Goal: Task Accomplishment & Management: Complete application form

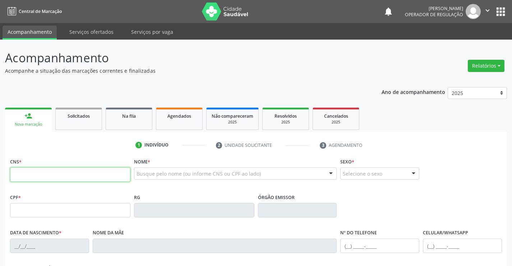
click at [60, 174] on input "text" at bounding box center [70, 174] width 120 height 14
type input "708 0093 8718 1022"
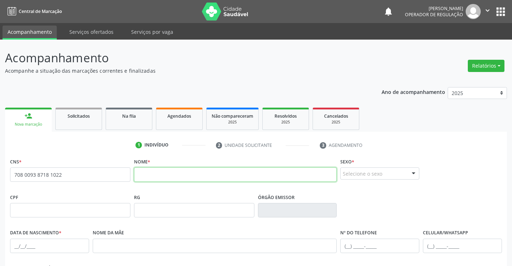
click at [191, 178] on input "text" at bounding box center [235, 174] width 203 height 14
click at [226, 177] on input "text" at bounding box center [235, 174] width 203 height 14
type input "ANALICE [PERSON_NAME]"
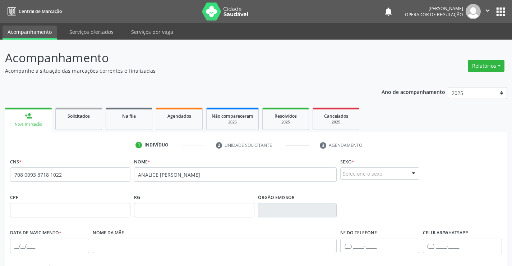
click at [378, 172] on div "Selecione o sexo" at bounding box center [379, 173] width 79 height 12
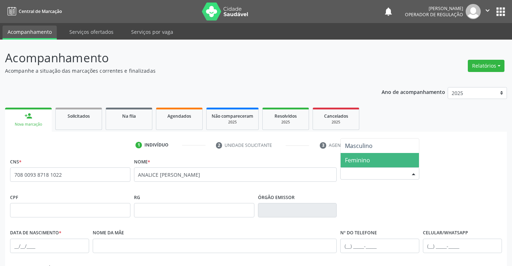
click at [378, 158] on span "Feminino" at bounding box center [380, 160] width 78 height 14
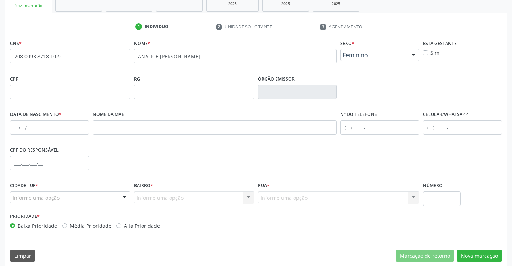
scroll to position [124, 0]
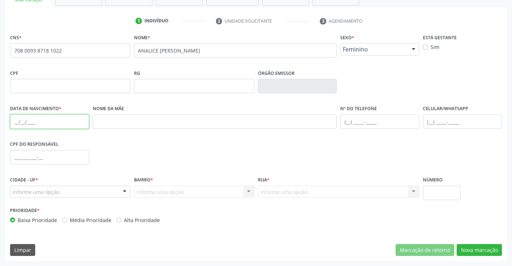
click at [26, 120] on input "text" at bounding box center [49, 121] width 79 height 14
type input "[DATE]"
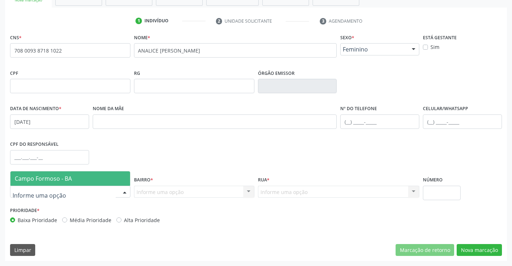
click at [56, 180] on span "Campo Formoso - BA" at bounding box center [43, 178] width 57 height 8
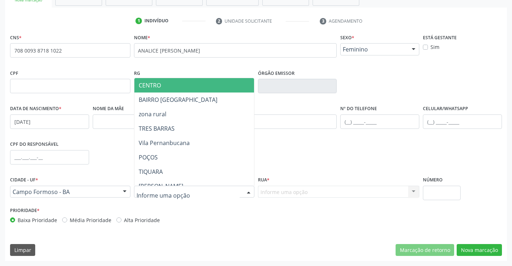
click at [176, 83] on span "CENTRO" at bounding box center [211, 85] width 155 height 14
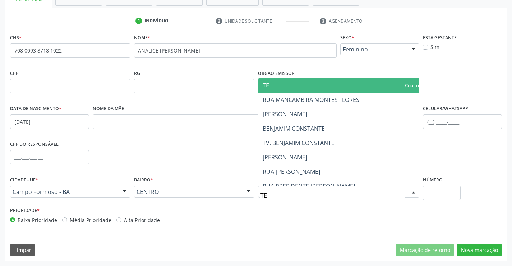
type input "TEI"
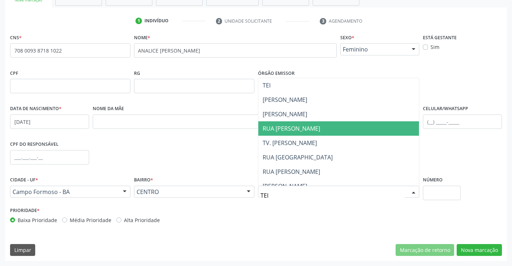
click at [312, 128] on span "RUA [PERSON_NAME]" at bounding box center [292, 128] width 58 height 8
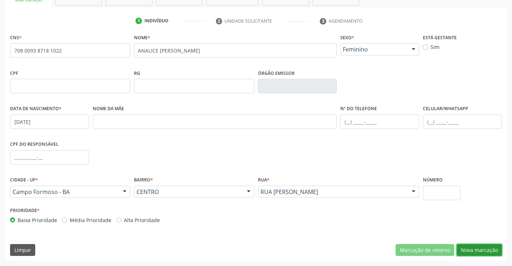
click at [481, 249] on button "Nova marcação" at bounding box center [479, 250] width 45 height 12
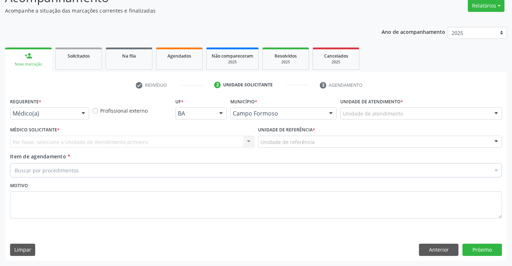
scroll to position [60, 0]
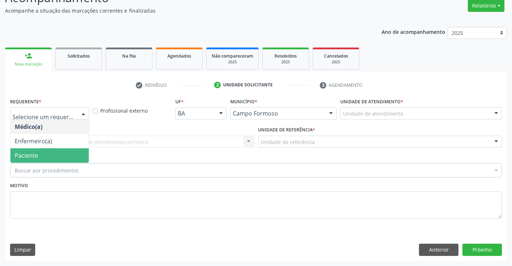
click at [36, 155] on span "Paciente" at bounding box center [26, 155] width 23 height 8
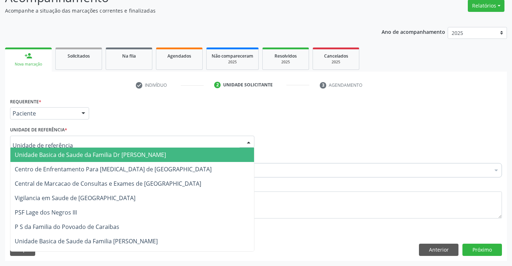
click at [48, 154] on span "Unidade Basica de Saude da Familia Dr [PERSON_NAME]" at bounding box center [90, 155] width 151 height 8
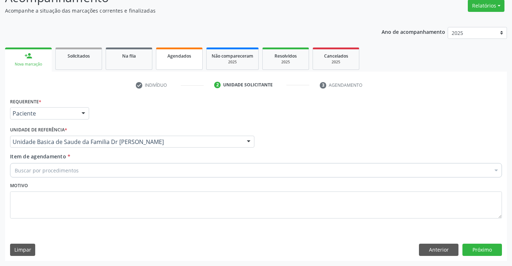
click at [178, 55] on span "Agendados" at bounding box center [179, 56] width 24 height 6
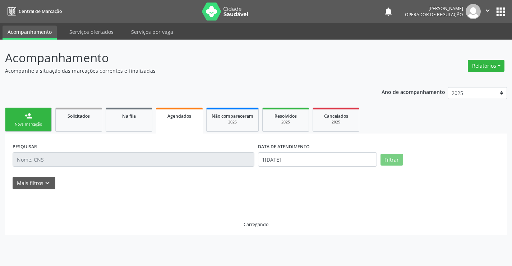
scroll to position [0, 0]
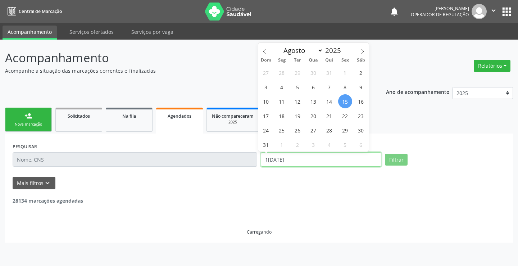
click at [246, 160] on div "PESQUISAR DATA DE ATENDIMENTO [DATE] Filtrar" at bounding box center [259, 156] width 496 height 31
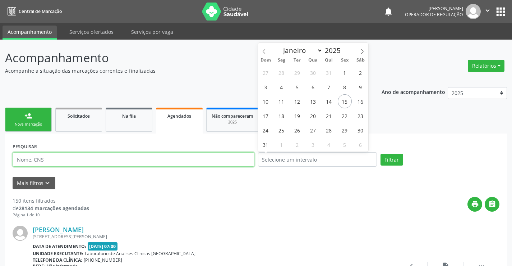
click at [30, 158] on input "text" at bounding box center [134, 159] width 242 height 14
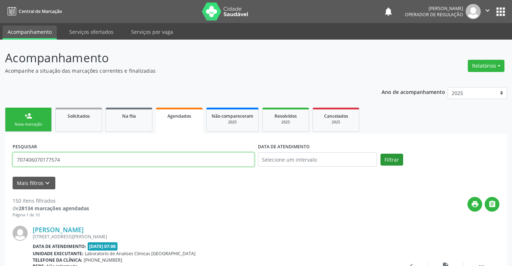
type input "707406070177574"
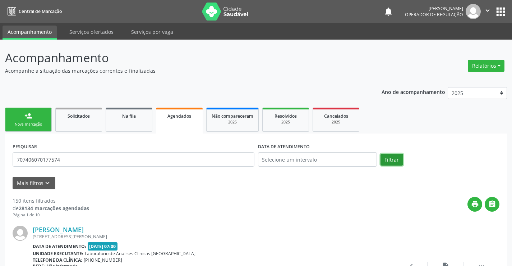
click at [390, 157] on button "Filtrar" at bounding box center [392, 159] width 23 height 12
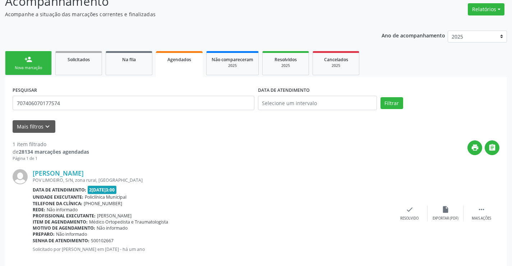
scroll to position [68, 0]
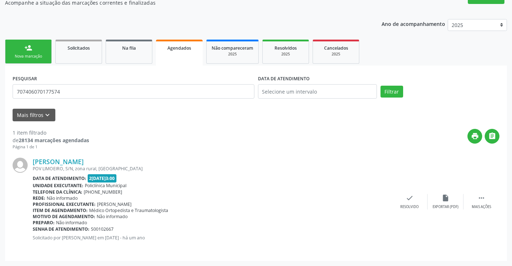
click at [27, 52] on link "person_add Nova marcação" at bounding box center [28, 52] width 47 height 24
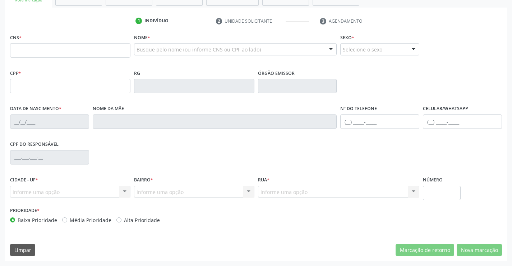
scroll to position [88, 0]
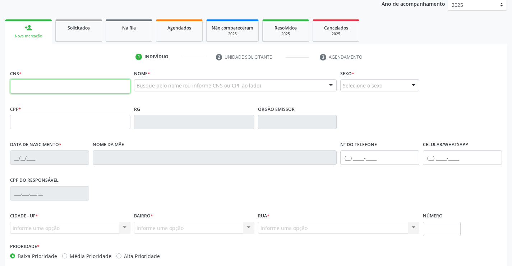
click at [60, 86] on input "text" at bounding box center [70, 86] width 120 height 14
type input "708 0093 8718 1022"
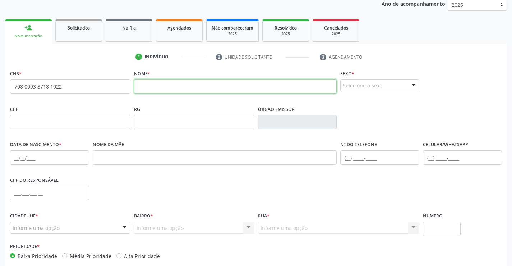
click at [161, 84] on input "text" at bounding box center [235, 86] width 203 height 14
type input "ANALICE [PERSON_NAME]"
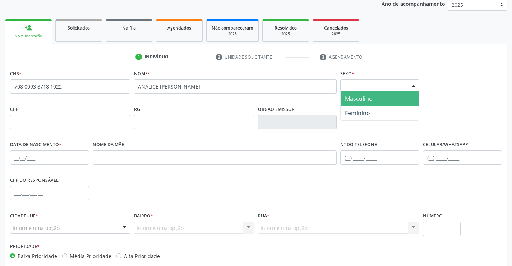
click at [376, 87] on div "Selecione o sexo" at bounding box center [379, 85] width 79 height 12
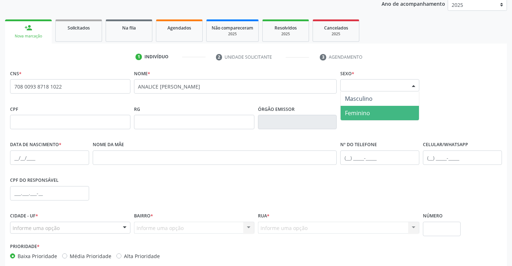
click at [375, 109] on span "Feminino" at bounding box center [380, 113] width 78 height 14
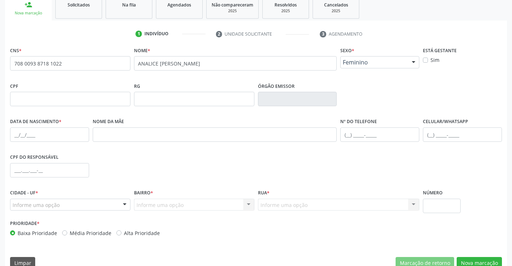
scroll to position [124, 0]
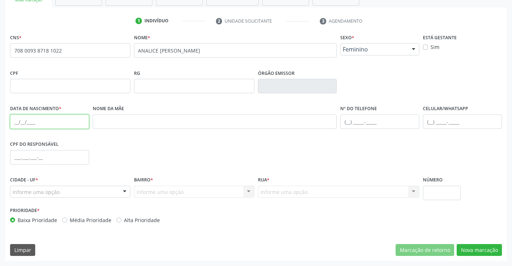
click at [30, 121] on input "text" at bounding box center [49, 121] width 79 height 14
type input "[DATE]"
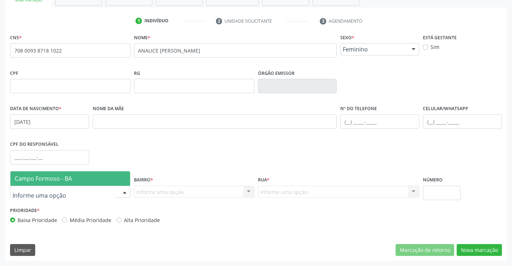
click at [87, 185] on div "Campo Formoso - BA Nenhum resultado encontrado para: " " Nenhuma opção encontra…" at bounding box center [70, 191] width 120 height 12
click at [87, 176] on span "Campo Formoso - BA" at bounding box center [70, 178] width 120 height 14
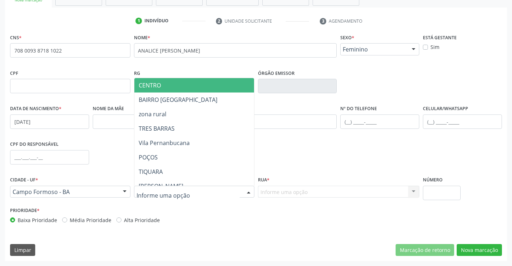
click at [176, 85] on span "CENTRO" at bounding box center [211, 85] width 155 height 14
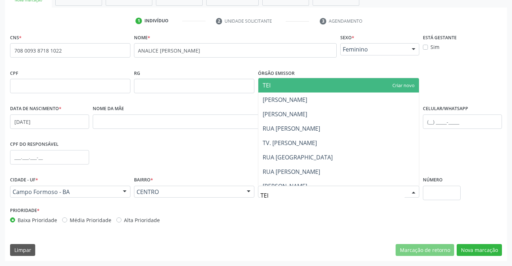
type input "TEIX"
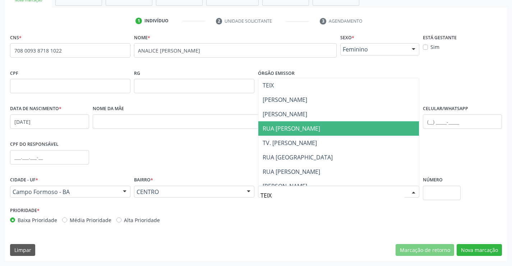
click at [314, 128] on span "RUA [PERSON_NAME]" at bounding box center [292, 128] width 58 height 8
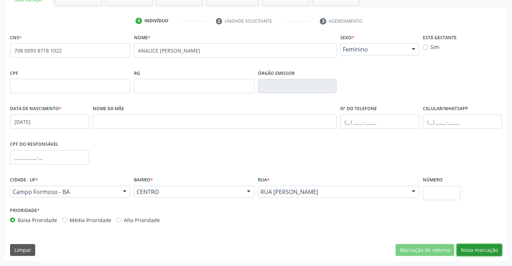
click at [481, 249] on button "Nova marcação" at bounding box center [479, 250] width 45 height 12
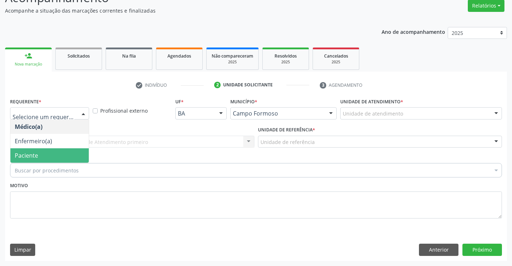
click at [45, 155] on span "Paciente" at bounding box center [49, 155] width 78 height 14
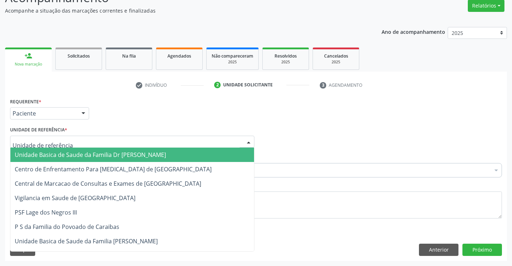
click at [107, 155] on span "Unidade Basica de Saude da Familia Dr [PERSON_NAME]" at bounding box center [90, 155] width 151 height 8
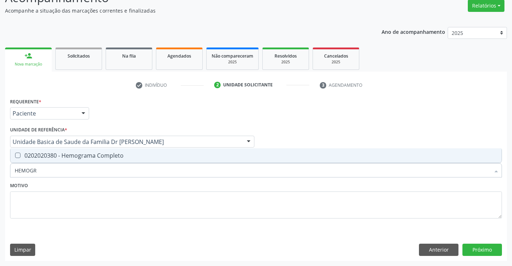
type input "HEMOGRA"
click at [92, 155] on div "0202020380 - Hemograma Completo" at bounding box center [256, 155] width 483 height 6
checkbox Completo "true"
type input "HEMOGRA"
click at [93, 183] on div "Motivo" at bounding box center [256, 199] width 492 height 38
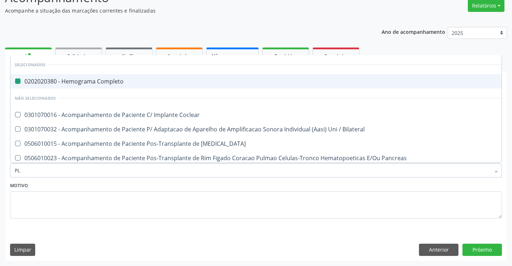
type input "PLA"
checkbox Completo "false"
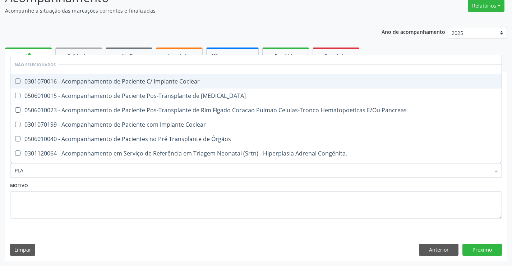
type input "PLAQ"
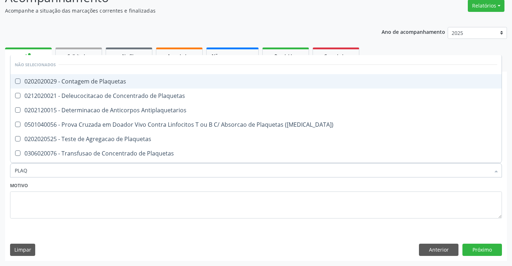
click at [120, 82] on div "0202020029 - Contagem de Plaquetas" at bounding box center [256, 81] width 483 height 6
checkbox Plaquetas "true"
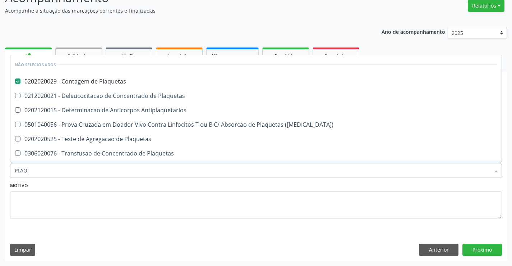
click at [105, 183] on div "Motivo" at bounding box center [256, 199] width 492 height 38
checkbox Plaquetas "true"
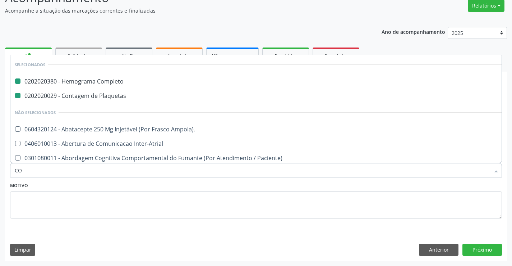
type input "COL"
checkbox Completo "false"
checkbox Plaquetas "false"
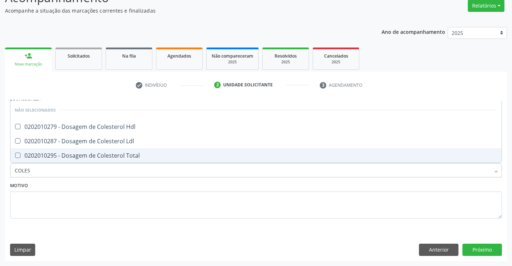
type input "COLEST"
click at [105, 156] on div "0202010295 - Dosagem de Colesterol Total" at bounding box center [256, 155] width 483 height 6
checkbox Total "true"
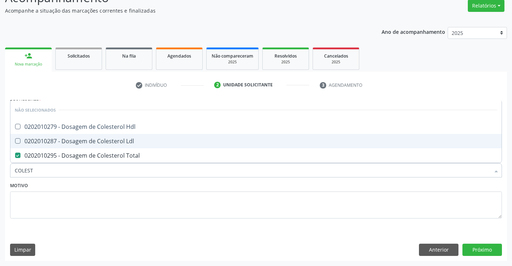
drag, startPoint x: 106, startPoint y: 141, endPoint x: 107, endPoint y: 129, distance: 12.6
click at [106, 141] on div "0202010287 - Dosagem de Colesterol Ldl" at bounding box center [256, 141] width 483 height 6
checkbox Ldl "true"
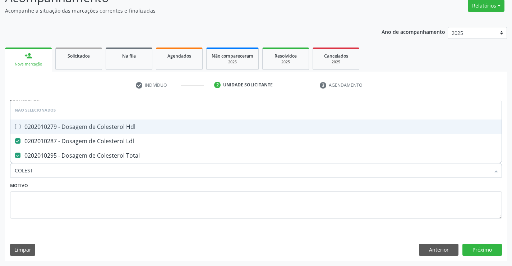
click at [107, 127] on div "0202010279 - Dosagem de Colesterol Hdl" at bounding box center [256, 127] width 483 height 6
checkbox Hdl "true"
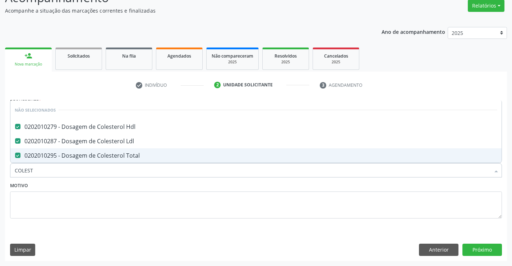
click at [103, 183] on div "Motivo" at bounding box center [256, 199] width 492 height 38
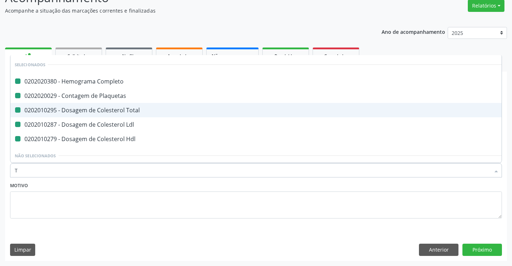
type input "TR"
checkbox Completo "false"
checkbox Plaquetas "false"
checkbox Total "false"
checkbox Ldl "false"
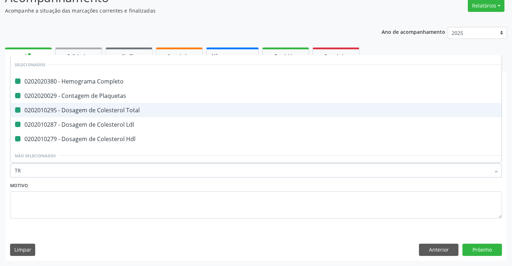
checkbox Hdl "false"
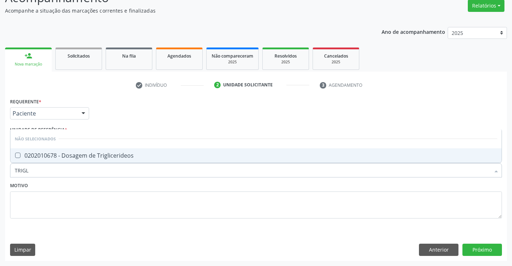
type input "TRIGLI"
click at [109, 157] on div "0202010678 - Dosagem de Triglicerideos" at bounding box center [256, 155] width 483 height 6
checkbox Triglicerideos "true"
click at [106, 185] on div "Motivo" at bounding box center [256, 199] width 492 height 38
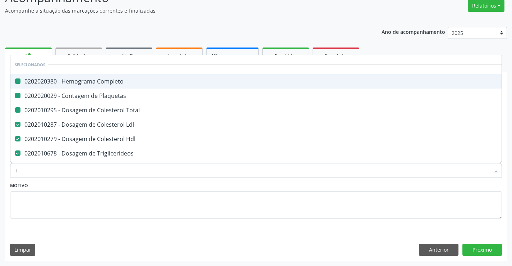
type input "TG"
checkbox Completo "false"
checkbox Plaquetas "false"
checkbox Total "false"
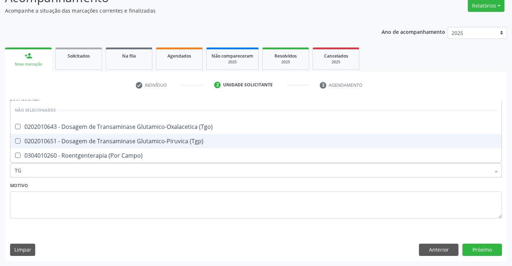
click at [116, 142] on div "0202010651 - Dosagem de Transaminase Glutamico-Piruvica (Tgp)" at bounding box center [256, 141] width 483 height 6
checkbox \(Tgp\) "true"
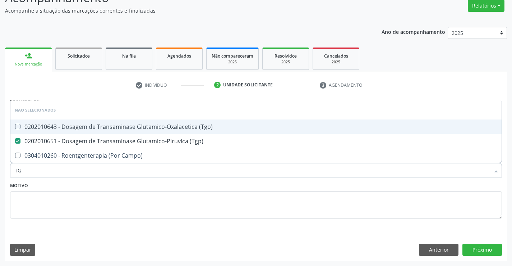
click at [120, 126] on div "0202010643 - Dosagem de Transaminase Glutamico-Oxalacetica (Tgo)" at bounding box center [256, 127] width 483 height 6
checkbox \(Tgo\) "true"
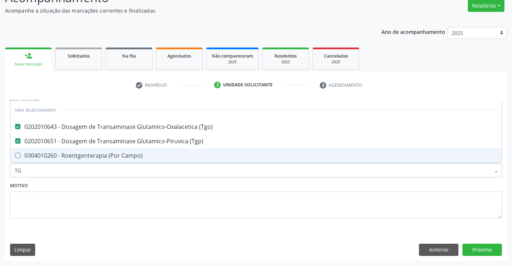
click at [116, 179] on div "Item de agendamento * TG Desfazer seleção Não selecionados 0202010643 - Dosagem…" at bounding box center [256, 166] width 496 height 28
checkbox Campo\) "true"
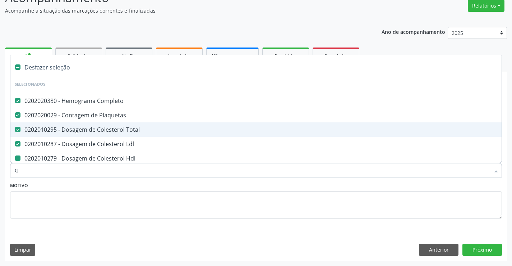
type input "GL"
checkbox Hdl "false"
checkbox Triglicerideos "false"
checkbox \(Tgp\) "false"
checkbox \(Tgo\) "false"
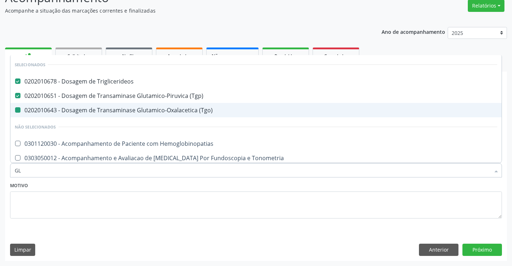
type input "GLI"
checkbox \(Tgo\) "false"
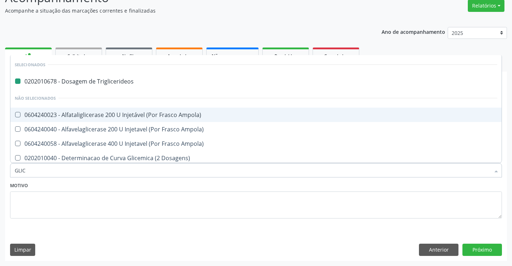
type input "GLICO"
checkbox Triglicerideos "false"
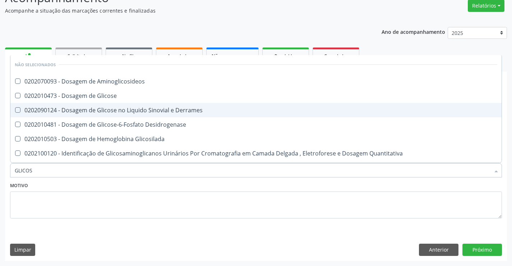
type input "GLICOSE"
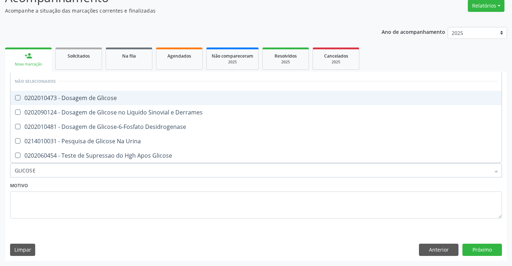
click at [139, 95] on div "0202010473 - Dosagem de Glicose" at bounding box center [256, 98] width 483 height 6
checkbox Glicose "true"
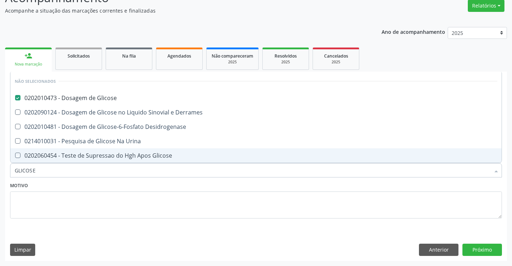
click at [131, 185] on div "Motivo" at bounding box center [256, 199] width 492 height 38
checkbox Desidrogenase "true"
checkbox Glicose "true"
checkbox Urina "true"
checkbox Derrames "true"
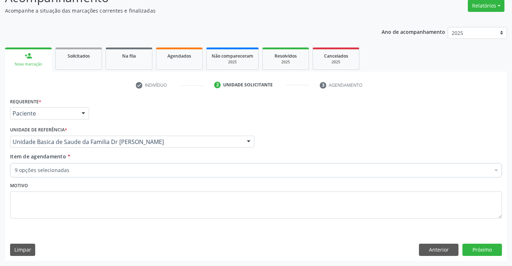
click at [127, 165] on div "9 opções selecionadas" at bounding box center [256, 170] width 492 height 14
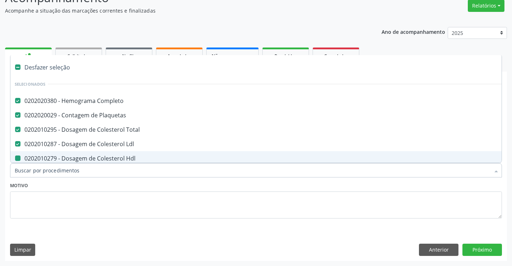
type input "U"
checkbox Hdl "false"
checkbox Triglicerideos "false"
checkbox \(Tgp\) "false"
checkbox \(Tgo\) "false"
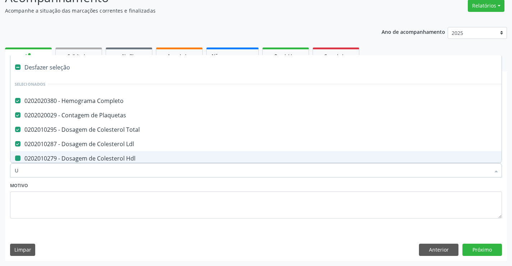
checkbox Glicose "false"
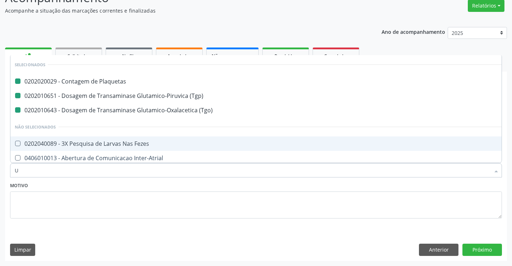
type input "UR"
checkbox Plaquetas "false"
checkbox \(Tgo\) "false"
checkbox \(Tgp\) "false"
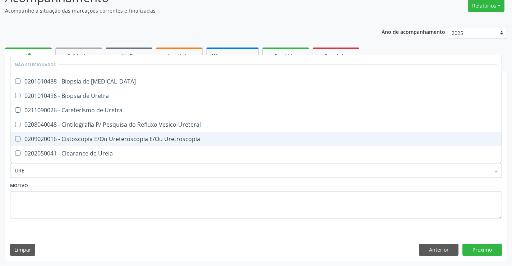
type input "UREI"
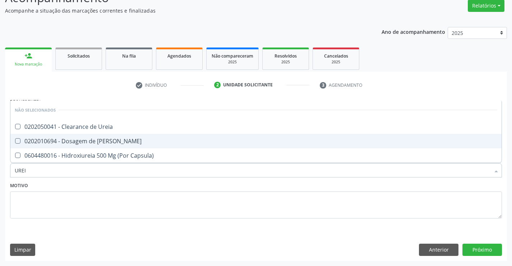
click at [119, 139] on div "0202010694 - Dosagem de [PERSON_NAME]" at bounding box center [256, 141] width 483 height 6
checkbox Ureia "true"
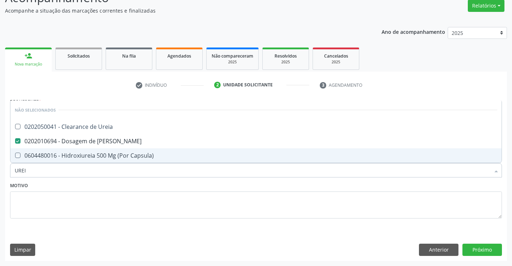
click at [112, 184] on div "Motivo" at bounding box center [256, 199] width 492 height 38
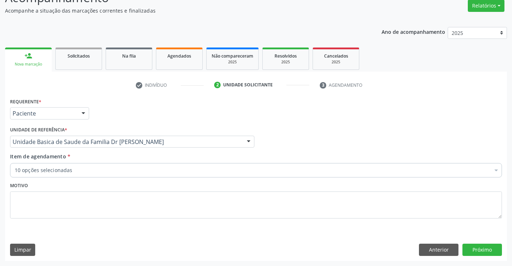
checkbox Completo "true"
checkbox Total "true"
click at [114, 174] on div "10 opções selecionadas" at bounding box center [256, 170] width 492 height 14
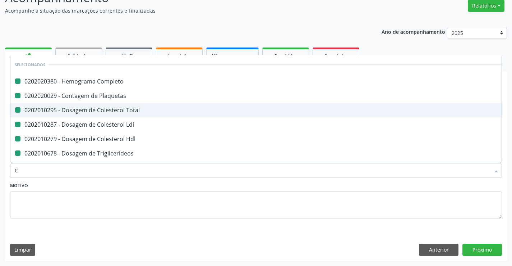
type input "CR"
checkbox Completo "false"
checkbox Total "false"
checkbox Plaquetas "false"
checkbox Ldl "false"
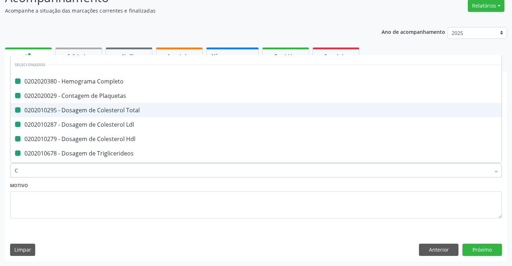
checkbox Hdl "false"
checkbox Triglicerideos "false"
checkbox \(Tgp\) "false"
checkbox \(Tgo\) "false"
checkbox Glicose "false"
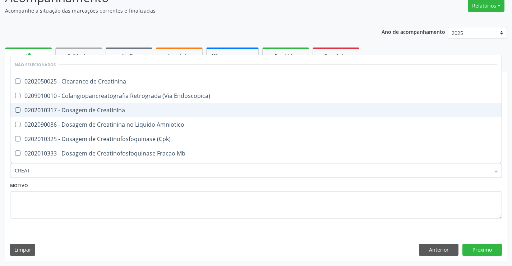
type input "CREATI"
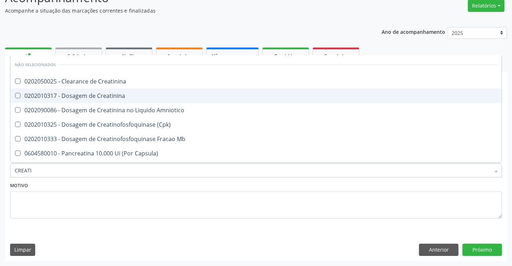
click at [121, 96] on div "0202010317 - Dosagem de Creatinina" at bounding box center [256, 96] width 483 height 6
checkbox Creatinina "true"
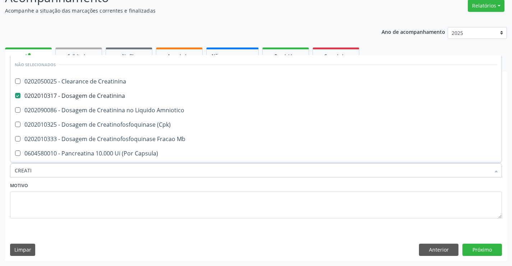
click at [107, 183] on div "Motivo" at bounding box center [256, 199] width 492 height 38
checkbox Creatinina "true"
checkbox Amniotico "true"
checkbox \(Cpk\) "true"
checkbox Mb "true"
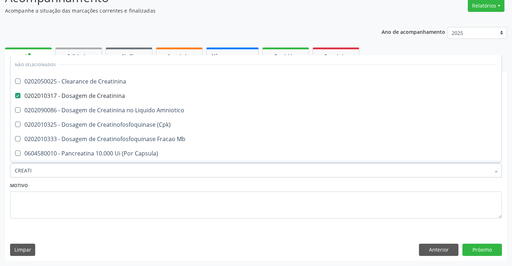
checkbox Capsula\) "true"
checkbox Pancreaticos "true"
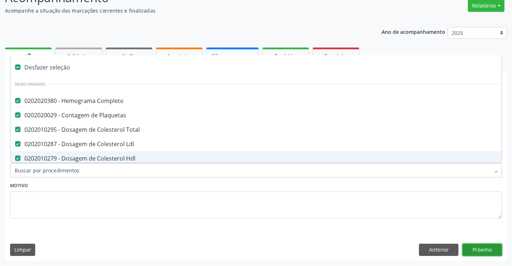
click at [482, 249] on button "Próximo" at bounding box center [483, 249] width 40 height 12
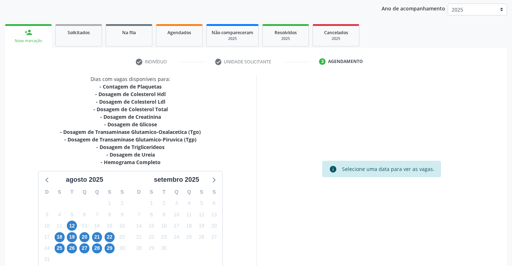
scroll to position [123, 0]
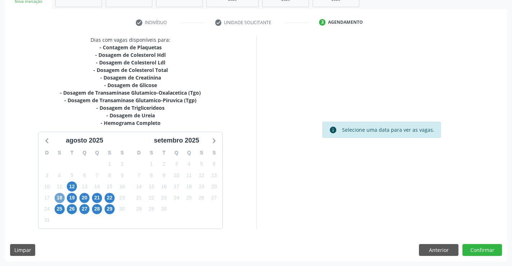
click at [59, 198] on span "18" at bounding box center [60, 198] width 10 height 10
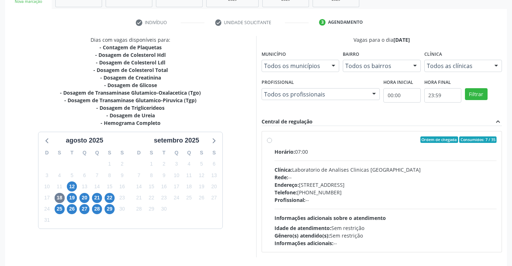
click at [351, 147] on label "Ordem de chegada Consumidos: 7 / 35 Horário: 07:00 Clínica: Laboratorio de Anal…" at bounding box center [386, 191] width 222 height 110
click at [272, 143] on input "Ordem de chegada Consumidos: 7 / 35 Horário: 07:00 Clínica: Laboratorio de Anal…" at bounding box center [269, 139] width 5 height 6
radio input "true"
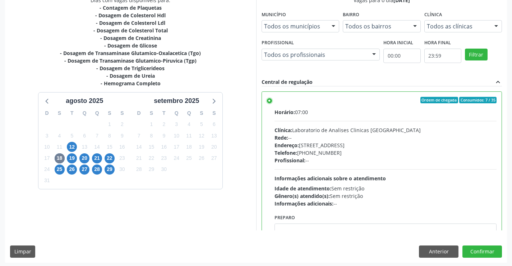
scroll to position [164, 0]
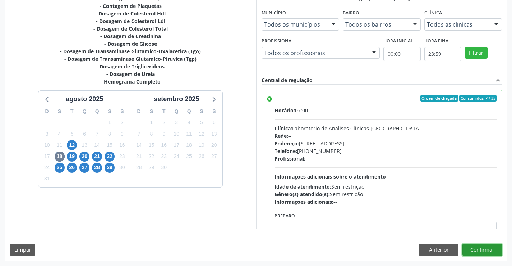
click at [477, 248] on button "Confirmar" at bounding box center [483, 249] width 40 height 12
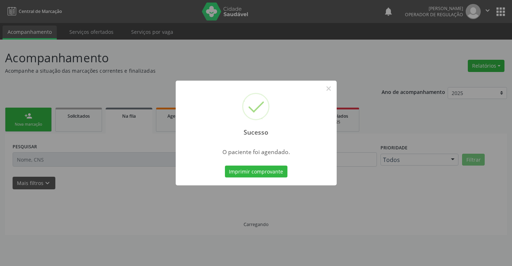
scroll to position [0, 0]
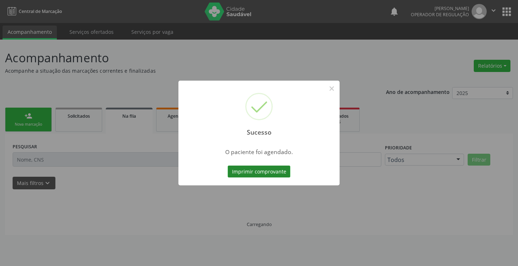
click at [262, 170] on button "Imprimir comprovante" at bounding box center [258, 171] width 63 height 12
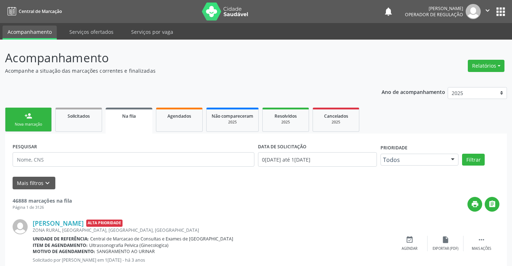
click at [20, 123] on div "Nova marcação" at bounding box center [28, 123] width 36 height 5
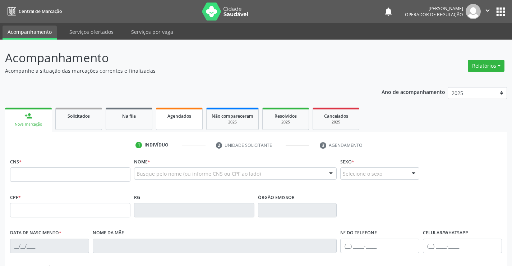
click at [181, 117] on span "Agendados" at bounding box center [179, 116] width 24 height 6
select select "7"
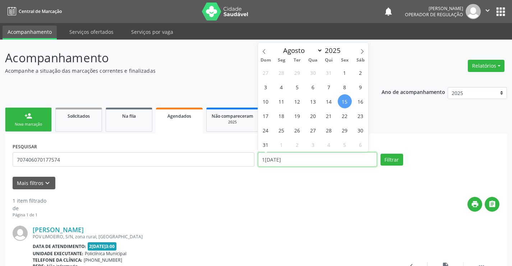
drag, startPoint x: 294, startPoint y: 161, endPoint x: 242, endPoint y: 162, distance: 52.1
click at [242, 162] on div "PESQUISAR 707406070177574 DATA DE ATENDIMENTO 1[DATE] Filtrar" at bounding box center [256, 156] width 491 height 31
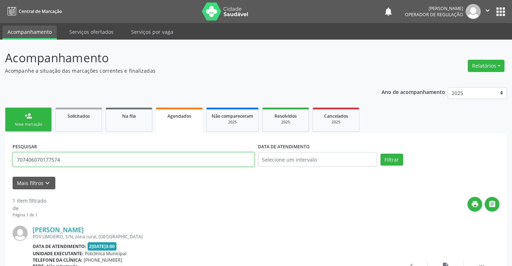
drag, startPoint x: 81, startPoint y: 165, endPoint x: 0, endPoint y: 162, distance: 80.9
click at [0, 162] on div "Acompanhamento Acompanhe a situação das marcações correntes e finalizadas Relat…" at bounding box center [256, 187] width 512 height 294
click at [60, 158] on input "text" at bounding box center [134, 159] width 242 height 14
type input "708009387181022"
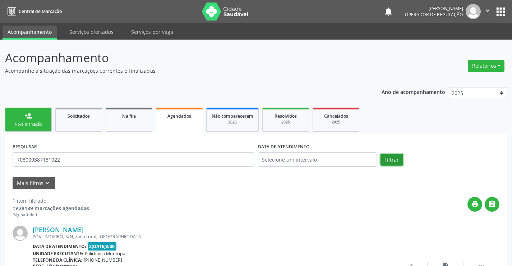
click at [390, 157] on button "Filtrar" at bounding box center [392, 159] width 23 height 12
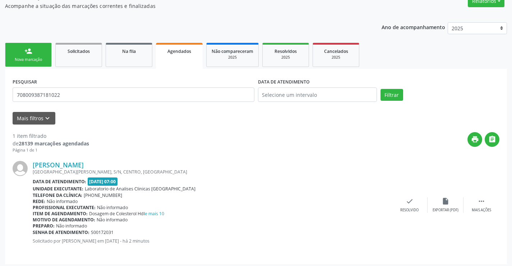
scroll to position [68, 0]
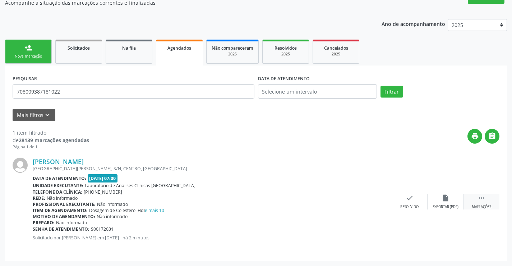
click at [484, 200] on icon "" at bounding box center [482, 198] width 8 height 8
click at [450, 199] on div "edit Editar" at bounding box center [446, 201] width 36 height 15
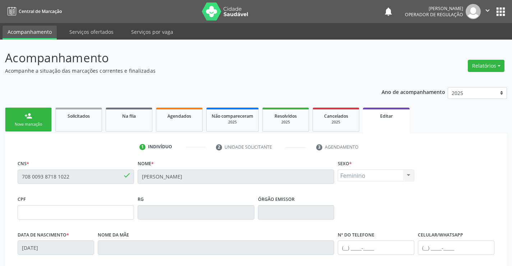
scroll to position [134, 0]
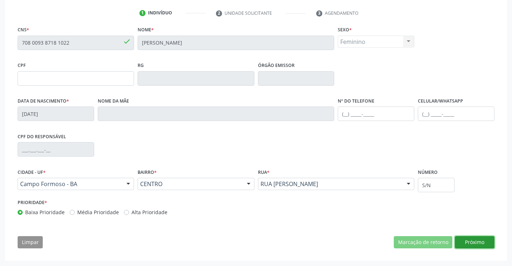
click at [467, 239] on button "Próximo" at bounding box center [475, 242] width 40 height 12
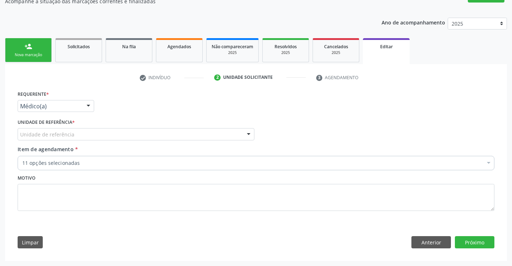
scroll to position [69, 0]
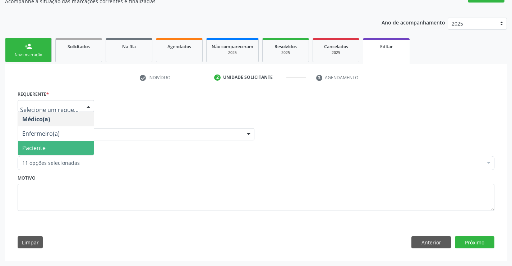
click at [50, 148] on span "Paciente" at bounding box center [56, 148] width 76 height 14
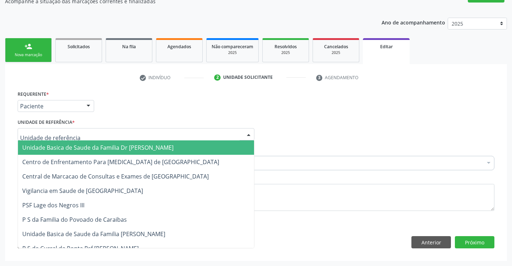
click at [67, 145] on span "Unidade Basica de Saude da Familia Dr [PERSON_NAME]" at bounding box center [97, 147] width 151 height 8
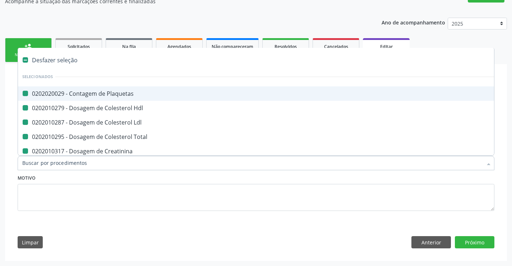
type input "F"
checkbox Plaquetas "false"
checkbox Hdl "false"
checkbox Ldl "false"
checkbox Total "false"
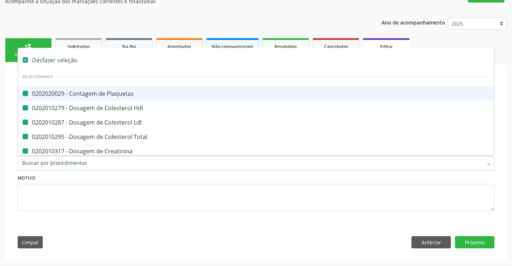
checkbox Creatinina "false"
checkbox Glicose "false"
checkbox \(Tgo\) "false"
checkbox \(Tgp\) "false"
checkbox Triglicerideos "false"
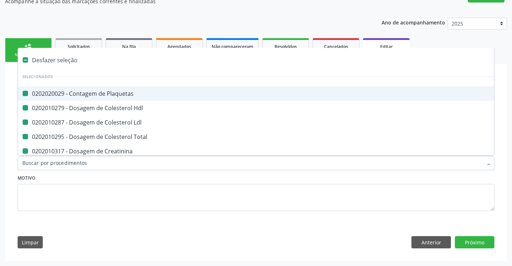
checkbox Ureia "false"
checkbox Completo "false"
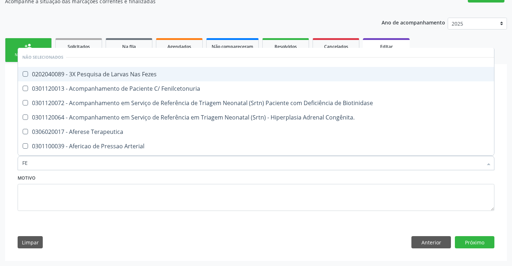
type input "FEZ"
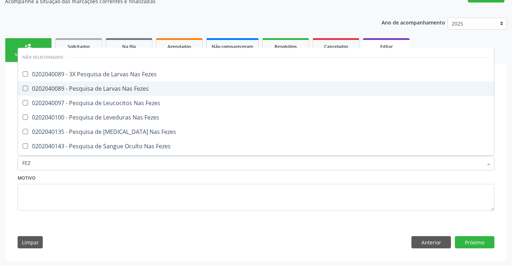
click at [118, 89] on div "0202040089 - Pesquisa de Larvas Nas Fezes" at bounding box center [256, 89] width 468 height 6
checkbox Fezes "true"
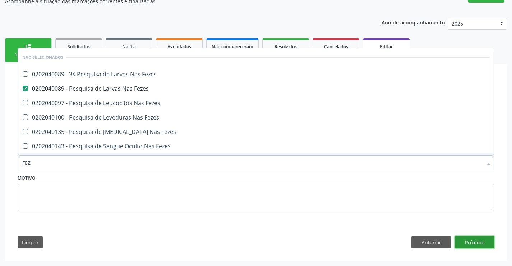
click at [477, 241] on button "Próximo" at bounding box center [475, 242] width 40 height 12
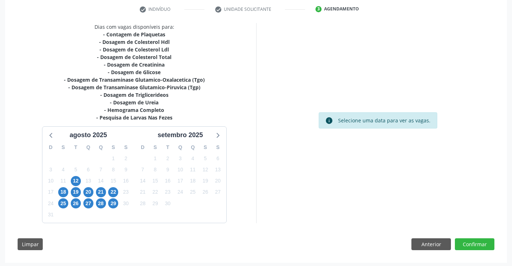
scroll to position [139, 0]
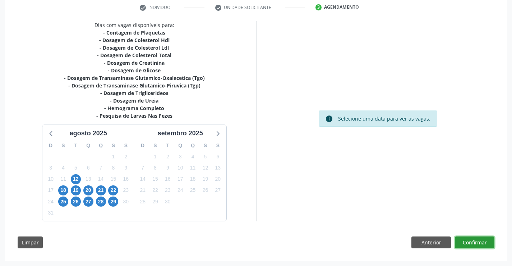
click at [482, 242] on button "Confirmar" at bounding box center [475, 242] width 40 height 12
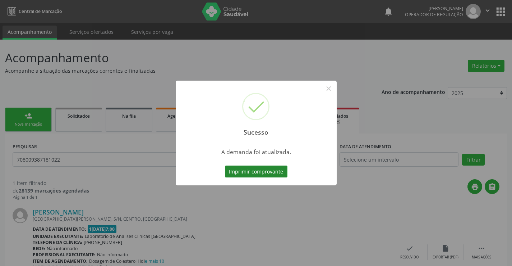
click at [243, 170] on button "Imprimir comprovante" at bounding box center [256, 171] width 63 height 12
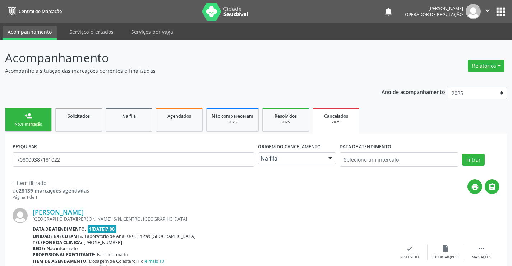
click at [35, 119] on link "person_add Nova marcação" at bounding box center [28, 119] width 47 height 24
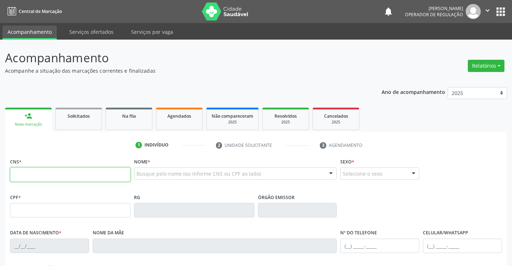
click at [48, 174] on input "text" at bounding box center [70, 174] width 120 height 14
click at [50, 176] on input "text" at bounding box center [70, 174] width 120 height 14
type input "707 4060 7017 7574"
type input "1376093960"
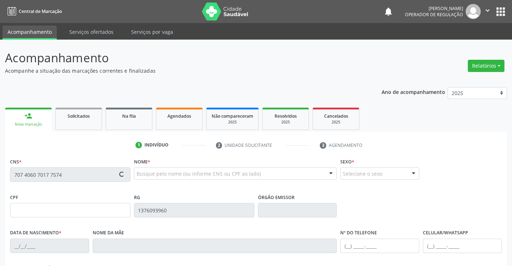
type input "15/06/1982"
type input "(74) 99964-3967"
type input "034.657.225-82"
type input "S/N"
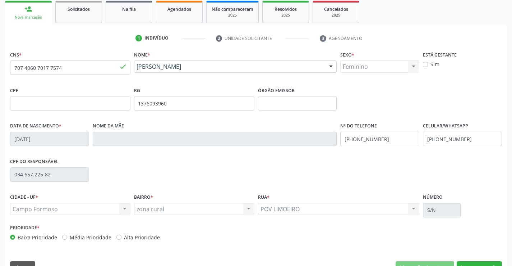
scroll to position [124, 0]
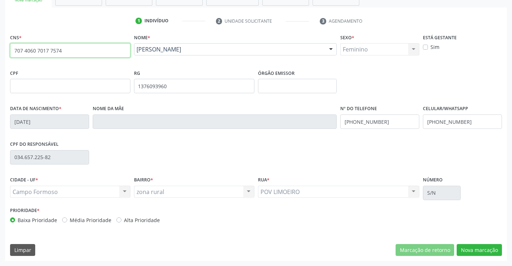
drag, startPoint x: 13, startPoint y: 49, endPoint x: 79, endPoint y: 57, distance: 66.6
click at [74, 53] on input "707 4060 7017 7574" at bounding box center [70, 50] width 120 height 14
click at [478, 250] on button "Nova marcação" at bounding box center [479, 250] width 45 height 12
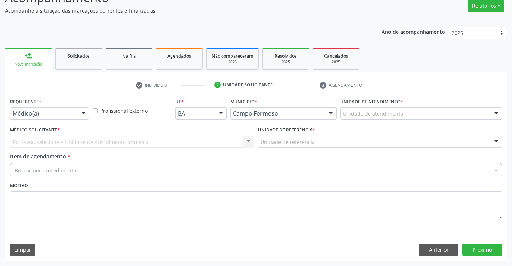
scroll to position [60, 0]
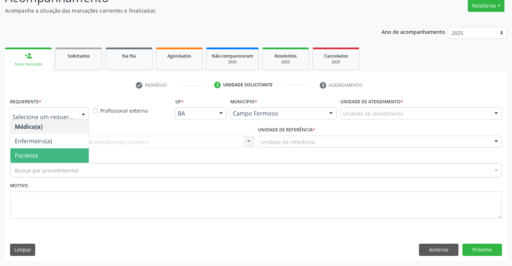
click at [46, 156] on span "Paciente" at bounding box center [49, 155] width 78 height 14
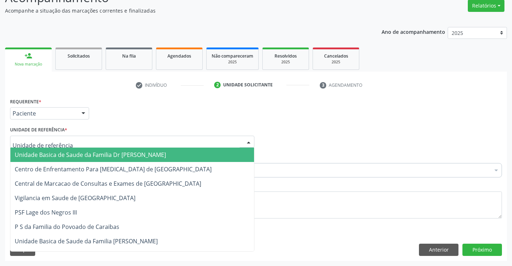
click at [65, 151] on span "Unidade Basica de Saude da Familia Dr [PERSON_NAME]" at bounding box center [90, 155] width 151 height 8
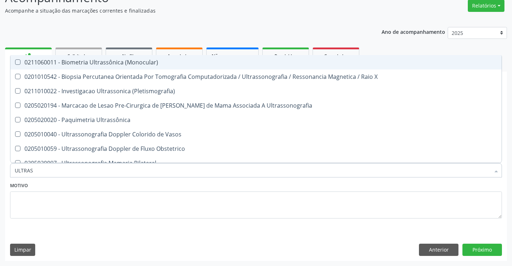
type input "ULTRASS"
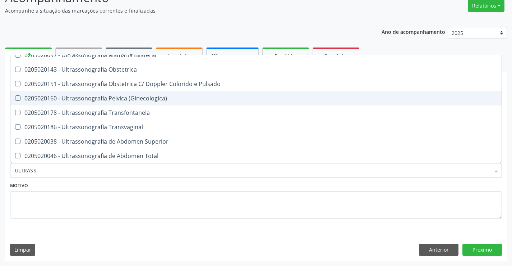
scroll to position [144, 0]
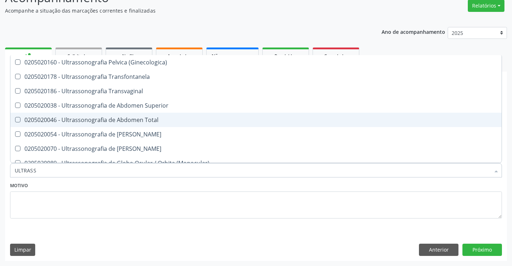
click at [160, 120] on div "0205020046 - Ultrassonografia de Abdomen Total" at bounding box center [256, 120] width 483 height 6
checkbox Total "true"
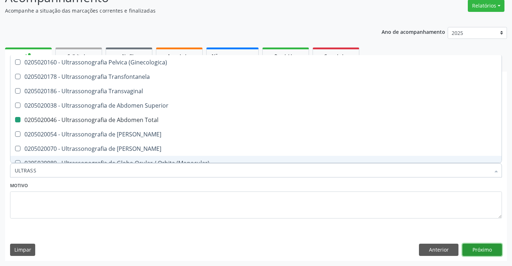
click at [478, 247] on button "Próximo" at bounding box center [483, 249] width 40 height 12
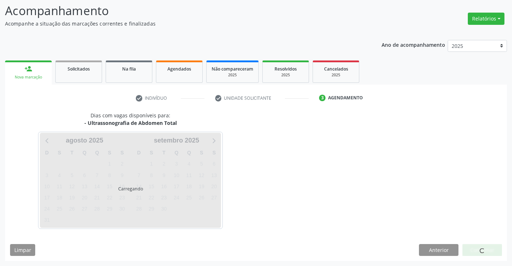
scroll to position [0, 0]
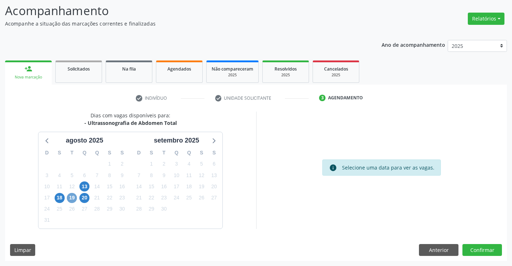
click at [73, 196] on span "19" at bounding box center [72, 198] width 10 height 10
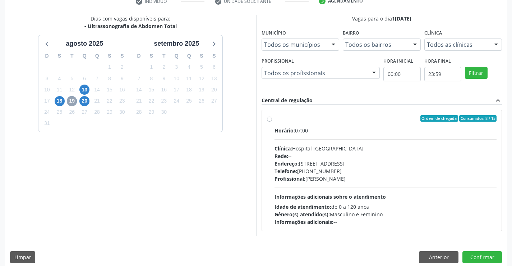
scroll to position [151, 0]
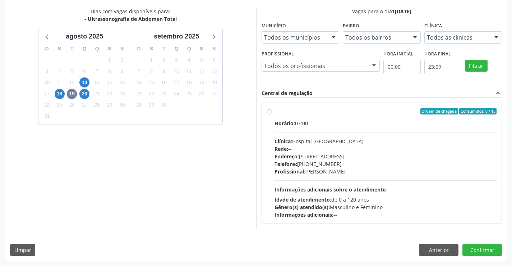
click at [307, 112] on div "Ordem de chegada Consumidos: 8 / 15" at bounding box center [386, 111] width 222 height 6
click at [272, 112] on input "Ordem de chegada Consumidos: 8 / 15 Horário: 07:00 Clínica: Hospital Sao Franci…" at bounding box center [269, 111] width 5 height 6
radio input "true"
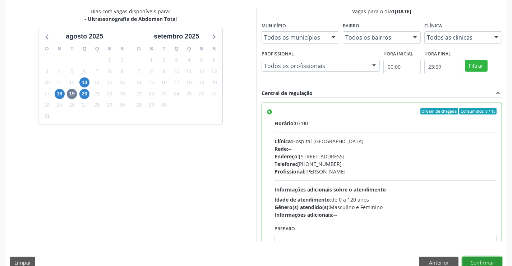
click at [478, 258] on button "Confirmar" at bounding box center [483, 262] width 40 height 12
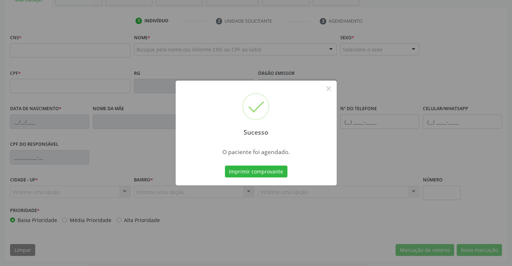
scroll to position [124, 0]
click at [248, 167] on button "Imprimir comprovante" at bounding box center [256, 171] width 63 height 12
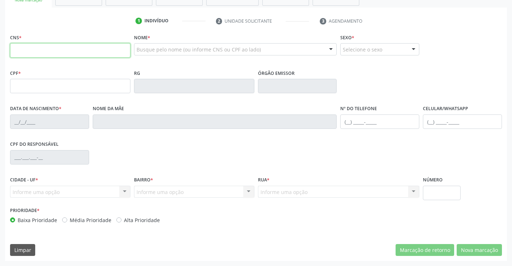
click at [54, 50] on input "text" at bounding box center [70, 50] width 120 height 14
type input "700 2044 5391 6526"
type input "30804888070"
type input "22/06/2020"
type input "(74) 98875-9821"
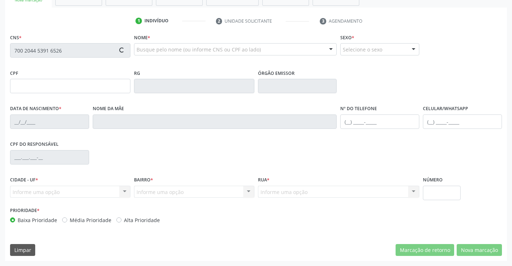
type input "SN"
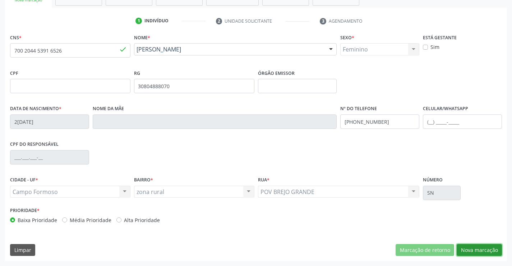
click at [479, 245] on button "Nova marcação" at bounding box center [479, 250] width 45 height 12
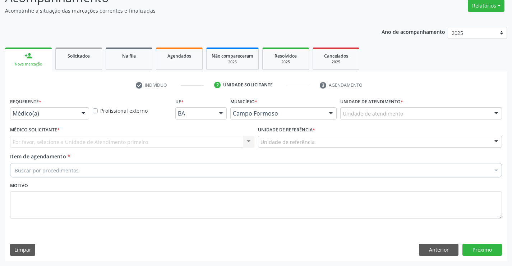
scroll to position [60, 0]
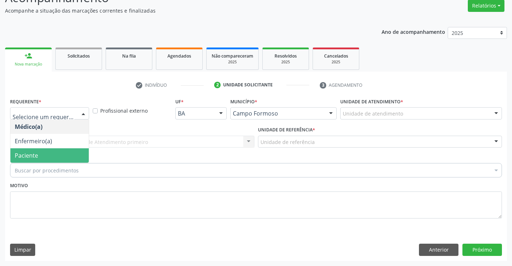
click at [35, 152] on span "Paciente" at bounding box center [26, 155] width 23 height 8
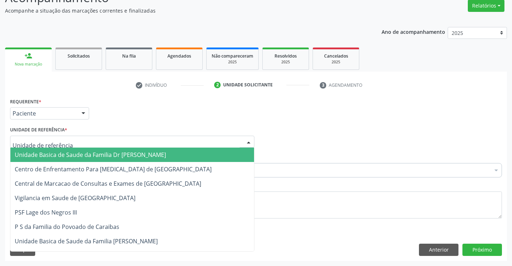
click at [55, 152] on span "Unidade Basica de Saude da Familia Dr [PERSON_NAME]" at bounding box center [90, 155] width 151 height 8
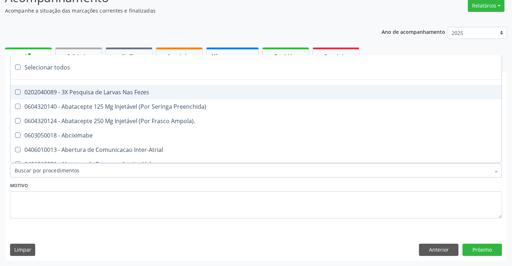
click at [78, 173] on div at bounding box center [256, 170] width 492 height 14
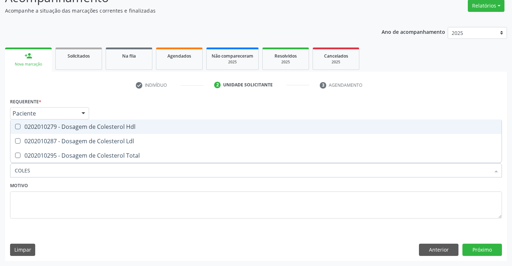
type input "COLEST"
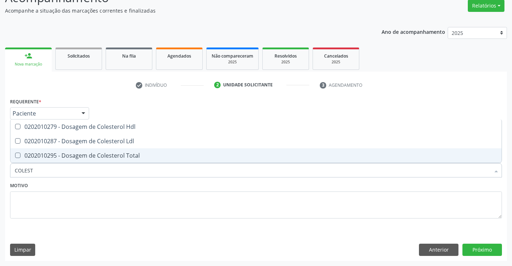
click at [97, 154] on div "0202010295 - Dosagem de Colesterol Total" at bounding box center [256, 155] width 483 height 6
checkbox Total "true"
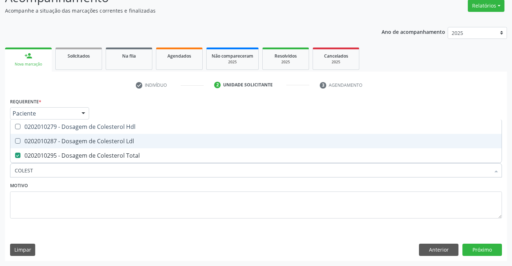
click at [98, 141] on div "0202010287 - Dosagem de Colesterol Ldl" at bounding box center [256, 141] width 483 height 6
checkbox Ldl "true"
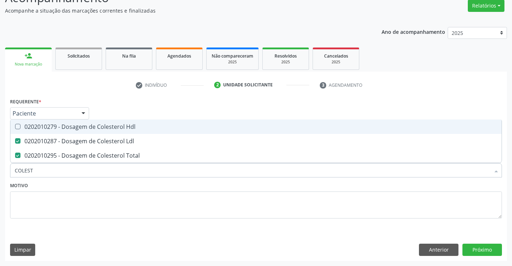
click at [104, 128] on div "0202010279 - Dosagem de Colesterol Hdl" at bounding box center [256, 127] width 483 height 6
checkbox Hdl "true"
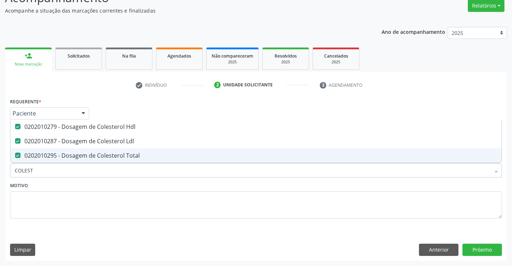
type input "COLEST"
click at [100, 184] on div "Motivo" at bounding box center [256, 199] width 492 height 38
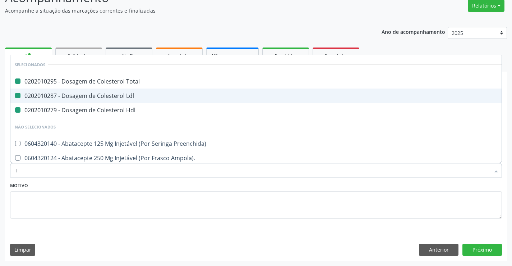
type input "TR"
checkbox Total "false"
checkbox Ldl "false"
checkbox Hdl "false"
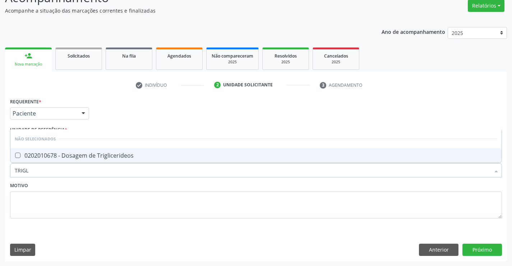
type input "TRIGLI"
click at [100, 152] on div "0202010678 - Dosagem de Triglicerideos" at bounding box center [256, 155] width 483 height 6
checkbox Triglicerideos "true"
type input "TRIGLI"
click at [90, 182] on div "Motivo" at bounding box center [256, 199] width 492 height 38
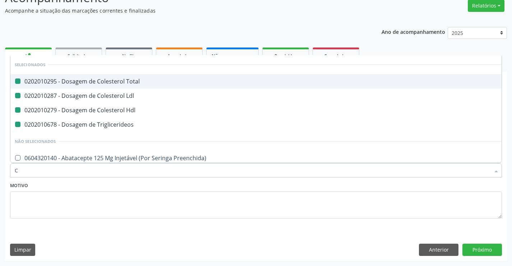
type input "CR"
checkbox Total "false"
checkbox Ldl "false"
checkbox Hdl "false"
checkbox Triglicerideos "false"
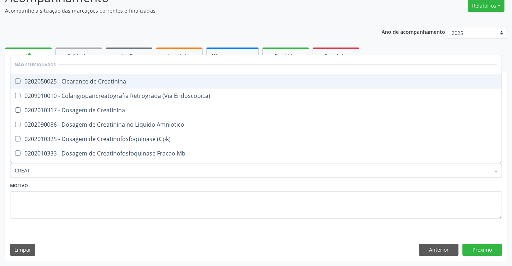
type input "CREATI"
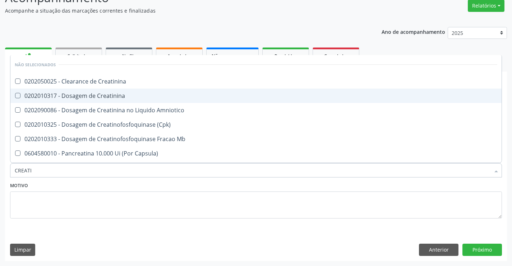
click at [116, 97] on div "0202010317 - Dosagem de Creatinina" at bounding box center [256, 96] width 483 height 6
checkbox Creatinina "true"
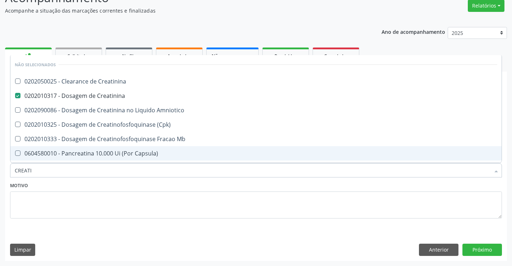
click at [102, 187] on div "Motivo" at bounding box center [256, 199] width 492 height 38
checkbox Creatinina "true"
checkbox Amniotico "true"
checkbox \(Cpk\) "true"
checkbox Mb "true"
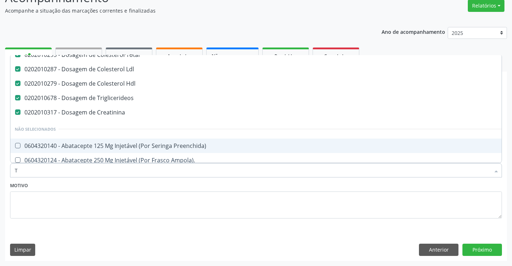
scroll to position [7, 0]
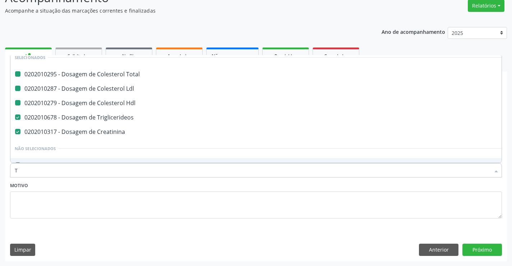
type input "TG"
checkbox Total "false"
checkbox Ldl "false"
checkbox Hdl "false"
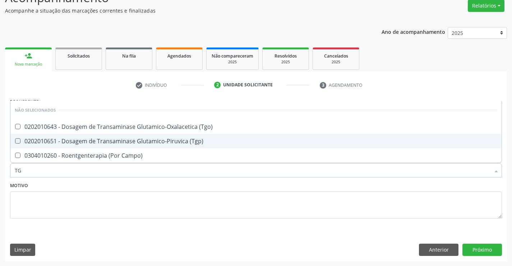
click at [127, 140] on div "0202010651 - Dosagem de Transaminase Glutamico-Piruvica (Tgp)" at bounding box center [256, 141] width 483 height 6
checkbox \(Tgp\) "true"
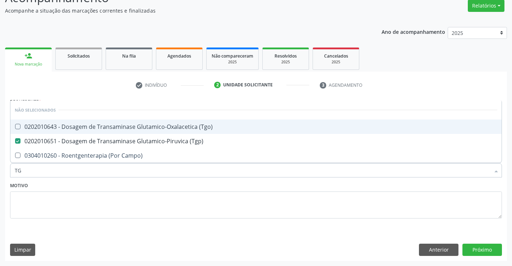
click at [129, 126] on div "0202010643 - Dosagem de Transaminase Glutamico-Oxalacetica (Tgo)" at bounding box center [256, 127] width 483 height 6
checkbox \(Tgo\) "true"
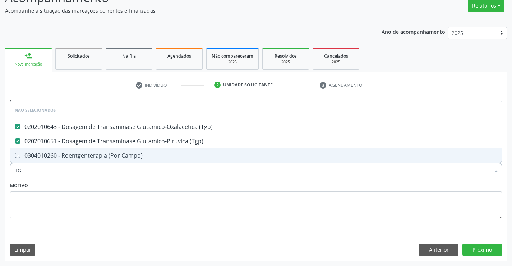
click at [112, 181] on div "Motivo" at bounding box center [256, 199] width 492 height 38
checkbox Campo\) "true"
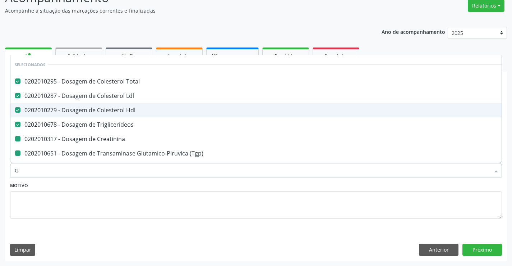
type input "GL"
checkbox Creatinina "false"
checkbox \(Tgp\) "false"
checkbox \(Tgo\) "false"
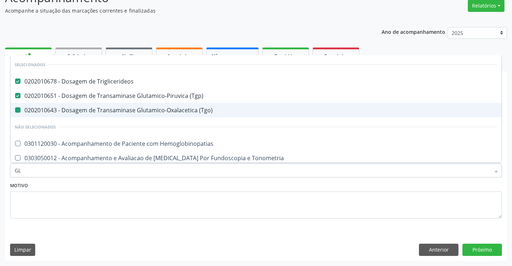
type input "GLI"
checkbox \(Tgo\) "false"
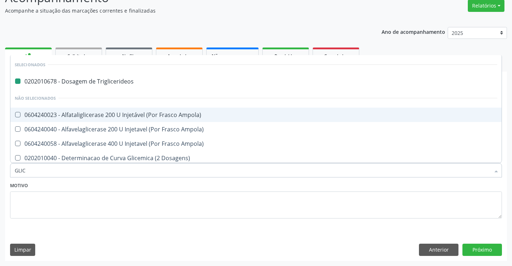
type input "GLICO"
checkbox Triglicerideos "false"
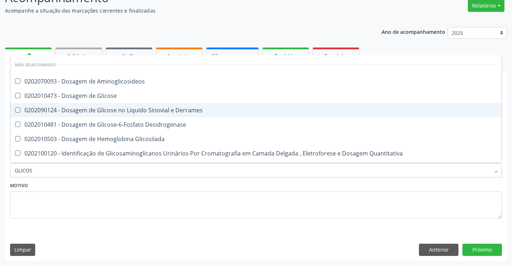
type input "GLICOSE"
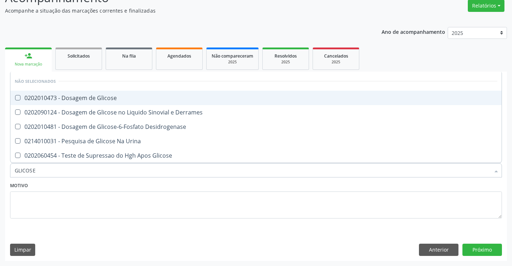
click at [129, 99] on div "0202010473 - Dosagem de Glicose" at bounding box center [256, 98] width 483 height 6
checkbox Glicose "true"
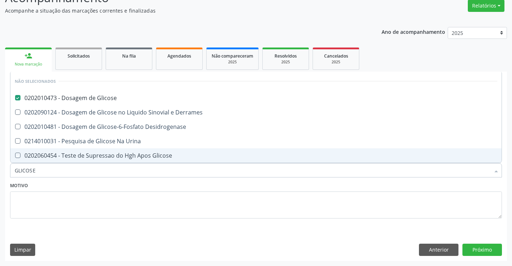
click at [120, 186] on div "Motivo" at bounding box center [256, 199] width 492 height 38
checkbox Desidrogenase "true"
checkbox Glicose "true"
checkbox Urina "true"
checkbox Derrames "true"
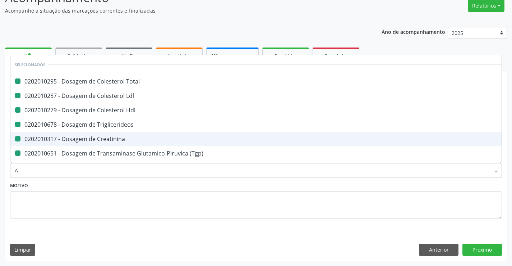
type input "AB"
checkbox Total "false"
checkbox Hdl "false"
checkbox Creatinina "false"
checkbox Triglicerideos "false"
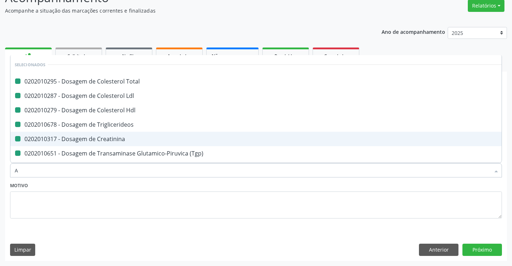
checkbox Ldl "false"
checkbox \(Tgp\) "false"
checkbox \(Tgo\) "false"
checkbox Glicose "false"
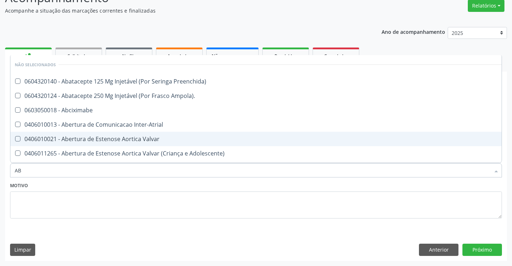
type input "ABO"
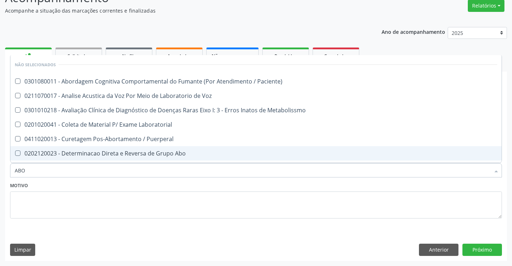
click at [126, 153] on div "0202120023 - Determinacao Direta e Reversa de Grupo Abo" at bounding box center [256, 153] width 483 height 6
checkbox Abo "true"
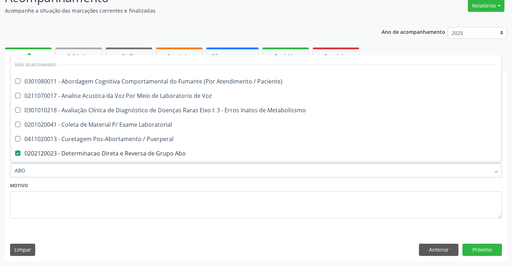
click at [124, 184] on div "Motivo" at bounding box center [256, 199] width 492 height 38
checkbox Paciente\) "true"
checkbox Metabolissmo "true"
checkbox Puerperal "true"
checkbox Laboratorial "true"
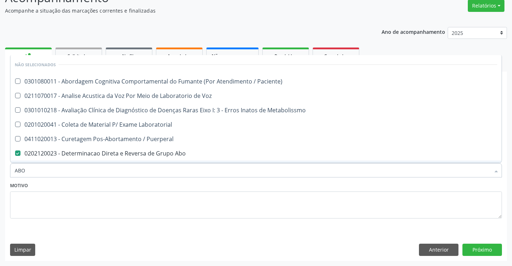
checkbox Voz "true"
checkbox Cocaina "true"
checkbox Metabolismo "true"
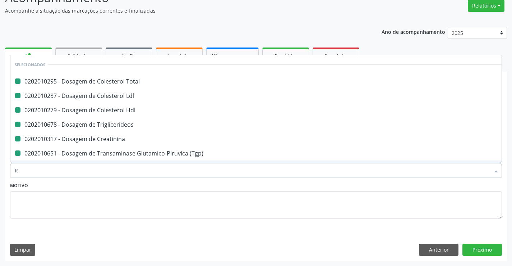
type input "RH"
checkbox Total "false"
checkbox Hdl "false"
checkbox Creatinina "false"
checkbox Triglicerideos "false"
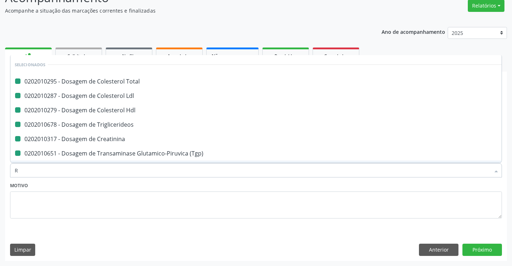
checkbox Ldl "false"
checkbox \(Tgp\) "false"
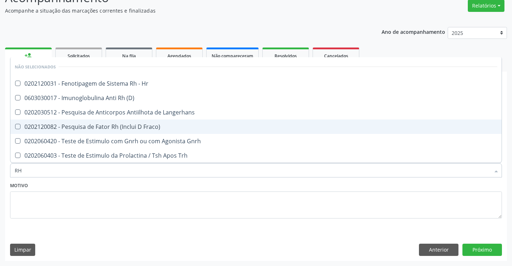
click at [143, 125] on div "0202120082 - Pesquisa de Fator Rh (Inclui D Fraco)" at bounding box center [256, 127] width 483 height 6
checkbox Fraco\) "true"
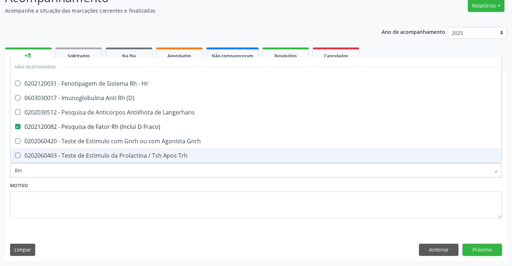
click at [79, 185] on div "Motivo" at bounding box center [256, 199] width 492 height 38
checkbox Hr "true"
checkbox Langerhans "true"
checkbox Gnrh "true"
checkbox \(D\) "true"
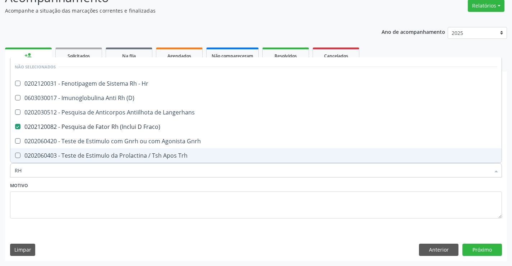
checkbox Trh "true"
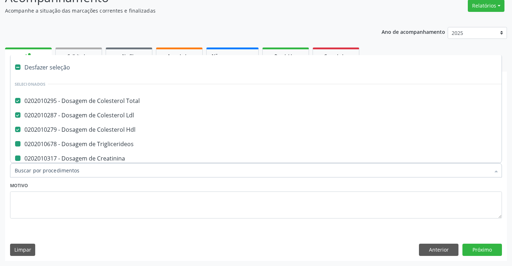
type input "H"
checkbox Creatinina "false"
checkbox Triglicerideos "false"
checkbox \(Tgp\) "false"
checkbox \(Tgo\) "false"
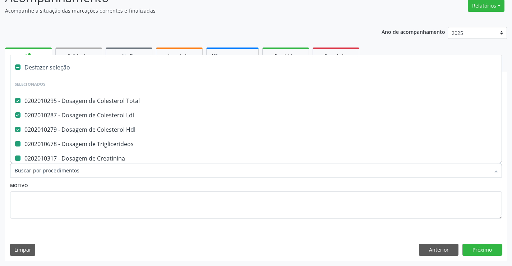
checkbox Glicose "false"
checkbox Abo "false"
checkbox Fraco\) "false"
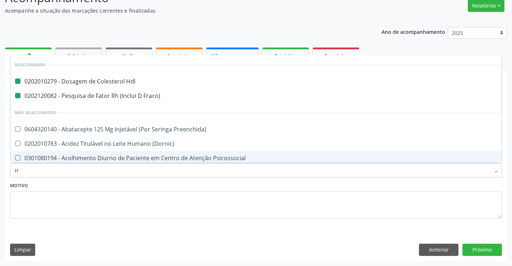
type input "HE"
checkbox Hdl "false"
checkbox Fraco\) "false"
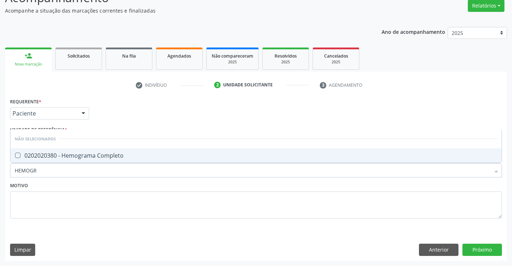
type input "HEMOGRA"
click at [87, 154] on div "0202020380 - Hemograma Completo" at bounding box center [256, 155] width 483 height 6
checkbox Completo "true"
click at [89, 185] on div "Motivo" at bounding box center [256, 199] width 492 height 38
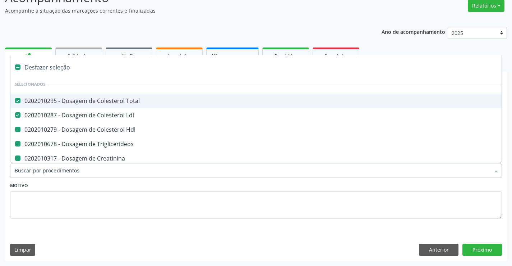
type input "F"
checkbox Hdl "false"
checkbox Triglicerideos "false"
checkbox Creatinina "false"
checkbox \(Tgp\) "false"
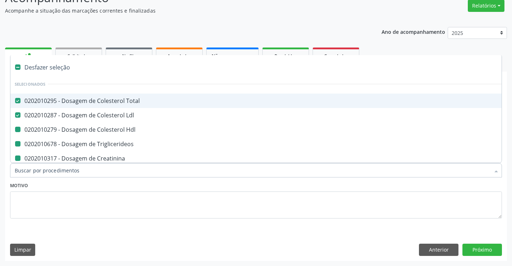
checkbox \(Tgo\) "false"
checkbox Glicose "false"
checkbox Abo "false"
checkbox Fraco\) "false"
checkbox Completo "false"
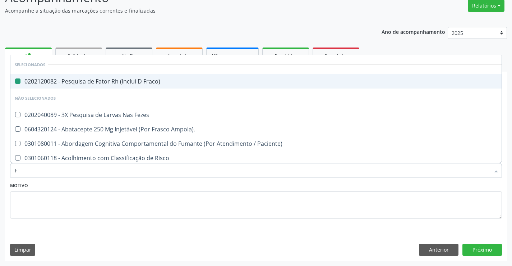
type input "FE"
checkbox Fraco\) "false"
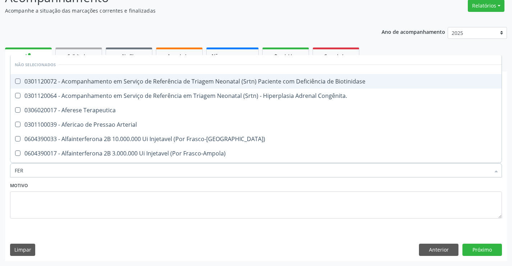
type input "FERR"
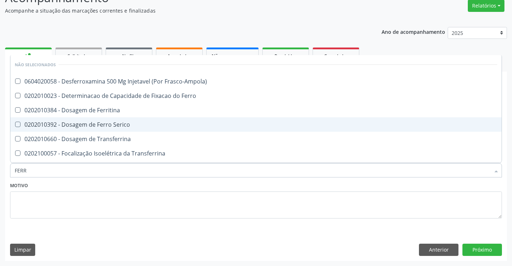
click at [110, 123] on div "0202010392 - Dosagem de Ferro Serico" at bounding box center [256, 124] width 483 height 6
checkbox Serico "true"
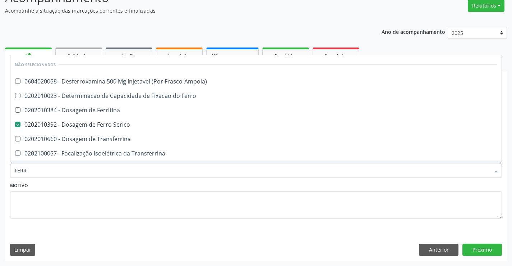
click at [110, 183] on div "Motivo" at bounding box center [256, 199] width 492 height 38
checkbox Frasco-Ampola\) "true"
checkbox Ferritina "true"
checkbox Transferrina "true"
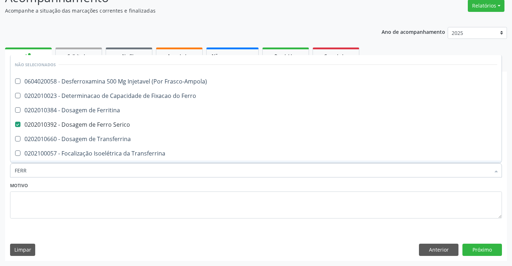
checkbox Ml\) "true"
checkbox \(Nefroplastia\) "true"
checkbox Ferro "true"
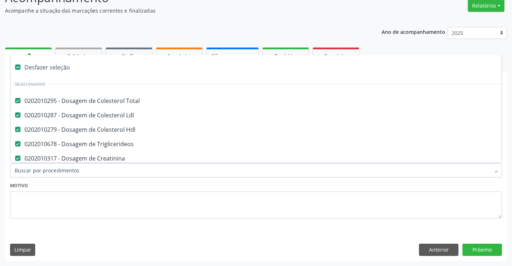
type input "U"
checkbox \(Tgp\) "false"
checkbox \(Tgo\) "false"
checkbox Glicose "false"
checkbox Abo "false"
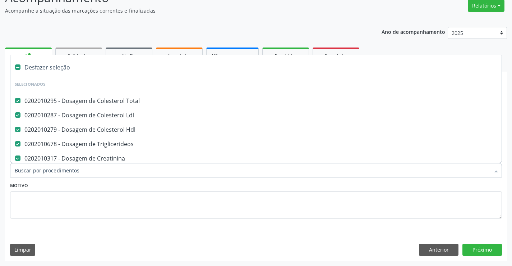
checkbox Fraco\) "false"
checkbox Completo "false"
checkbox Serico "false"
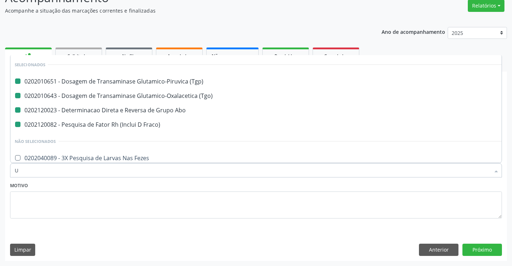
type input "UR"
checkbox \(Tgp\) "false"
checkbox Abo "false"
checkbox Fraco\) "false"
checkbox \(Tgo\) "false"
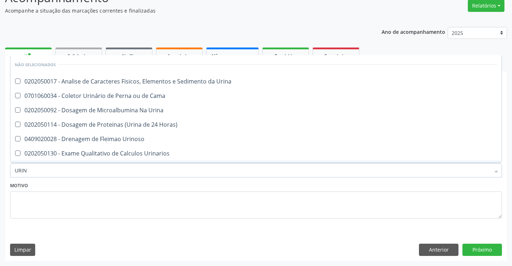
type input "URINA"
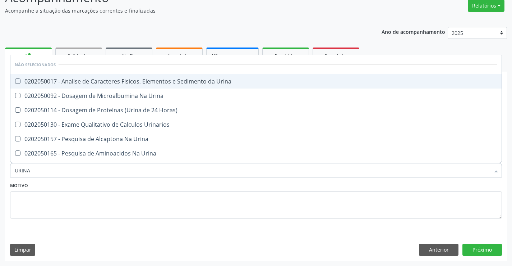
click at [112, 82] on div "0202050017 - Analise de Caracteres Fisicos, Elementos e Sedimento da Urina" at bounding box center [256, 81] width 483 height 6
checkbox Urina "true"
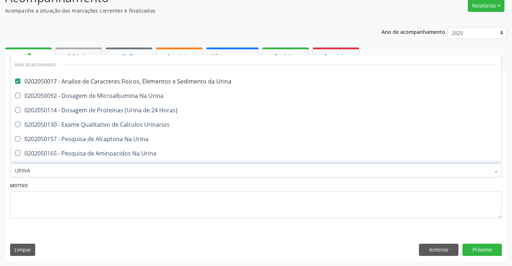
click at [72, 184] on div "Motivo" at bounding box center [256, 199] width 492 height 38
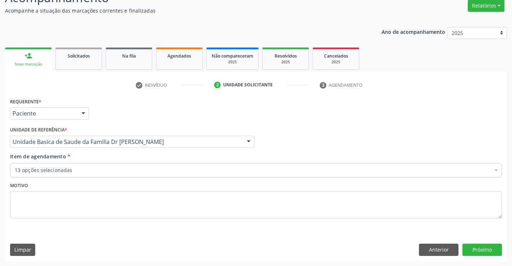
checkbox Hdl "true"
checkbox Triglicerideos "true"
checkbox \(Tgp\) "true"
checkbox \(Tgo\) "true"
checkbox Glicose "true"
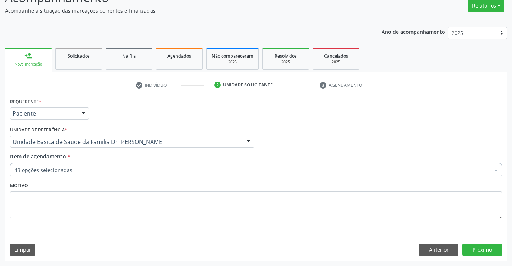
checkbox Ldl "true"
checkbox Abo "true"
checkbox Fraco\) "true"
checkbox Completo "true"
checkbox Serico "true"
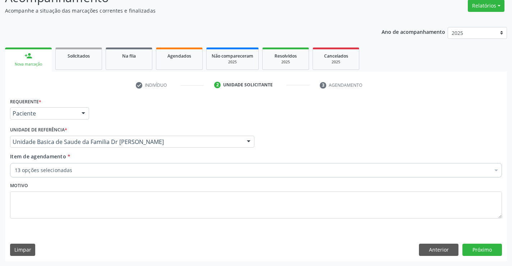
checkbox Urina "true"
checkbox Creatinina "true"
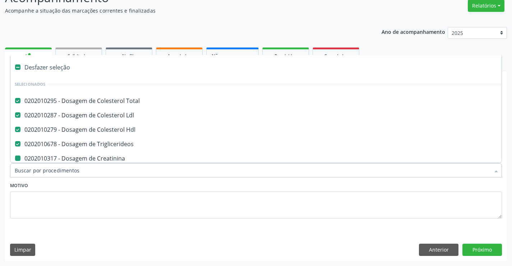
type input "F"
checkbox \(Tgp\) "false"
checkbox \(Tgo\) "false"
checkbox Glicose "false"
checkbox Abo "false"
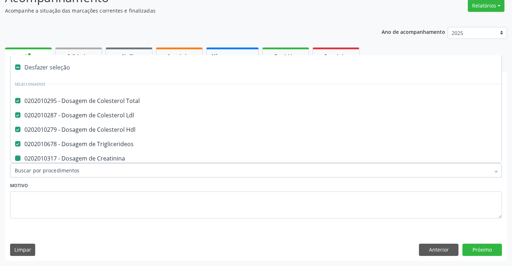
checkbox Fraco\) "false"
checkbox Completo "false"
checkbox Serico "false"
checkbox Urina "false"
checkbox Creatinina "false"
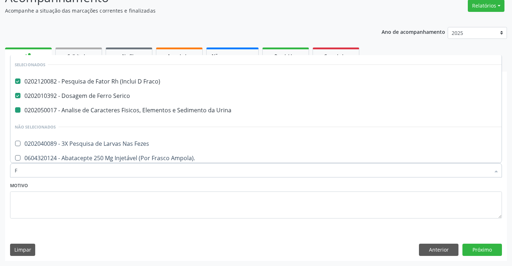
type input "FE"
checkbox Urina "false"
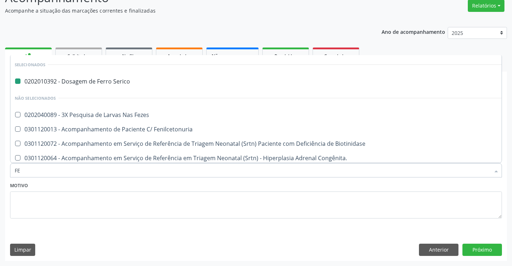
type input "FEZ"
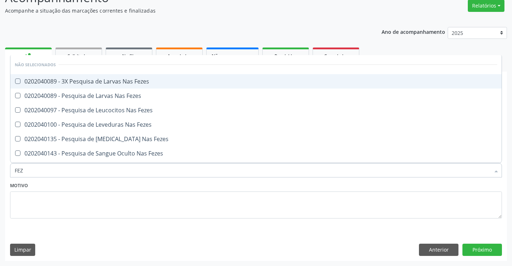
click at [91, 80] on div "0202040089 - 3X Pesquisa de Larvas Nas Fezes" at bounding box center [256, 81] width 483 height 6
checkbox Fezes "true"
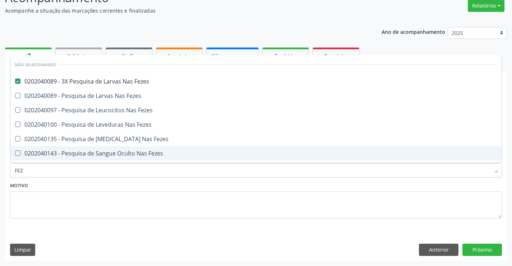
click at [78, 188] on div "Motivo" at bounding box center [256, 199] width 492 height 38
checkbox Fezes "true"
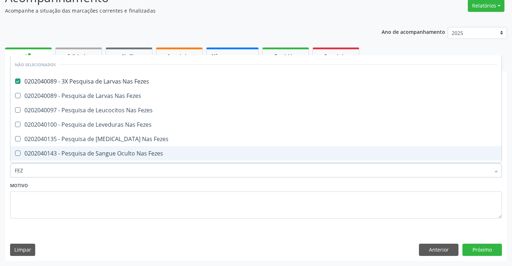
checkbox Fezes "true"
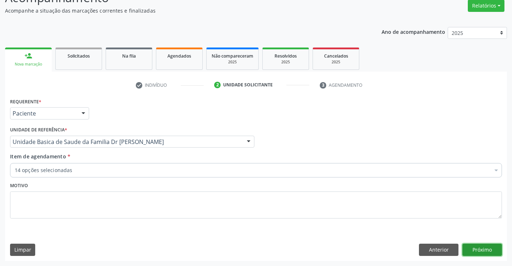
click at [481, 247] on button "Próximo" at bounding box center [483, 249] width 40 height 12
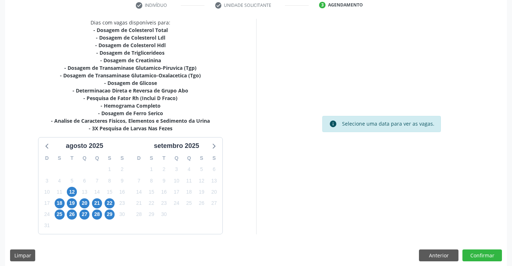
scroll to position [145, 0]
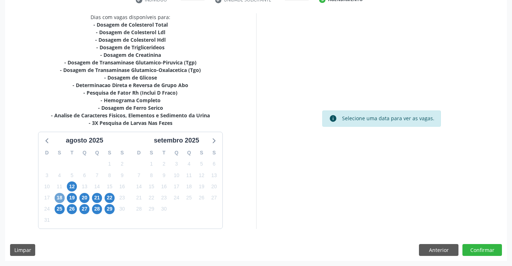
click at [59, 197] on span "18" at bounding box center [60, 198] width 10 height 10
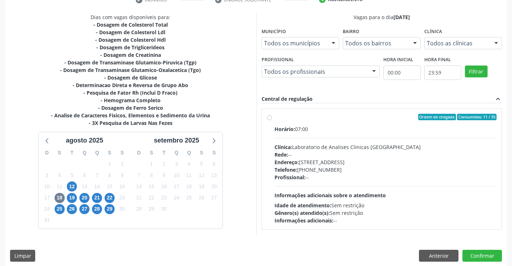
click at [368, 120] on label "Ordem de chegada Consumidos: 11 / 35 Horário: 07:00 Clínica: Laboratorio de Ana…" at bounding box center [386, 169] width 222 height 110
click at [272, 120] on input "Ordem de chegada Consumidos: 11 / 35 Horário: 07:00 Clínica: Laboratorio de Ana…" at bounding box center [269, 117] width 5 height 6
radio input "true"
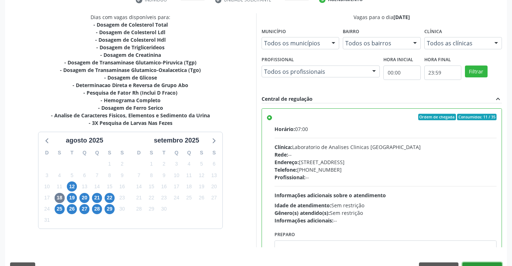
click at [477, 262] on button "Confirmar" at bounding box center [483, 268] width 40 height 12
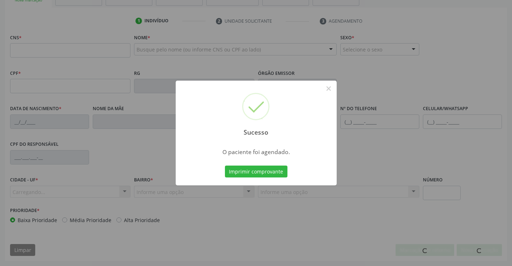
scroll to position [124, 0]
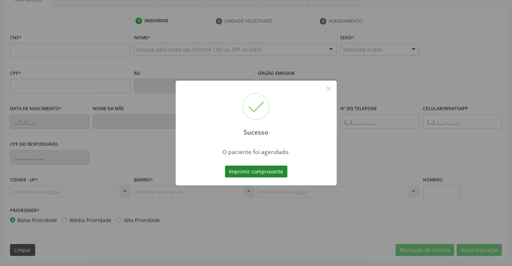
click at [257, 171] on button "Imprimir comprovante" at bounding box center [256, 171] width 63 height 12
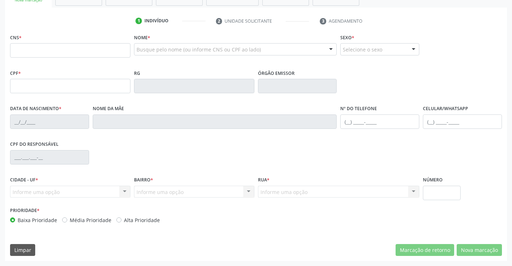
scroll to position [124, 0]
click at [52, 47] on input "text" at bounding box center [70, 50] width 120 height 14
type input "700 2044 0122 7223"
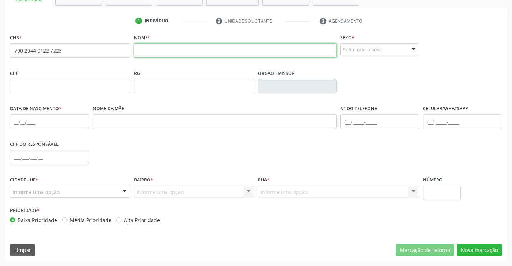
click at [153, 50] on input "text" at bounding box center [235, 50] width 203 height 14
type input "MARIA LIZ FERREIRA CARVALHO"
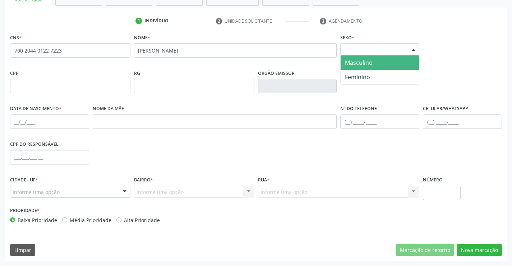
click at [366, 47] on div "Selecione o sexo" at bounding box center [379, 49] width 79 height 12
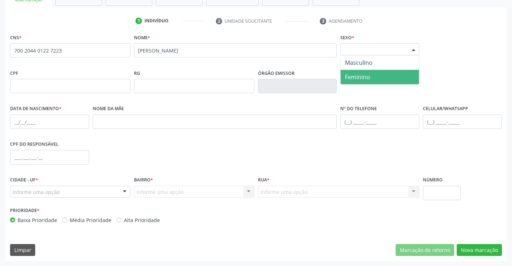
click at [366, 75] on span "Feminino" at bounding box center [357, 77] width 25 height 8
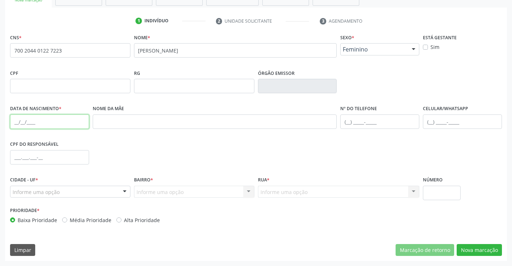
click at [55, 128] on input "text" at bounding box center [49, 121] width 79 height 14
type input "2[DATE]"
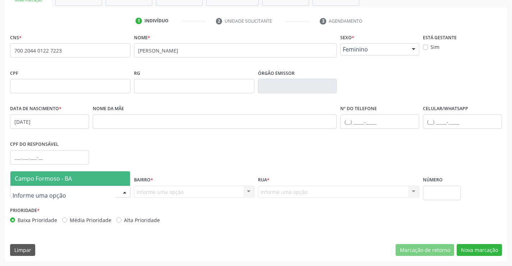
click at [69, 178] on span "Campo Formoso - BA" at bounding box center [43, 178] width 57 height 8
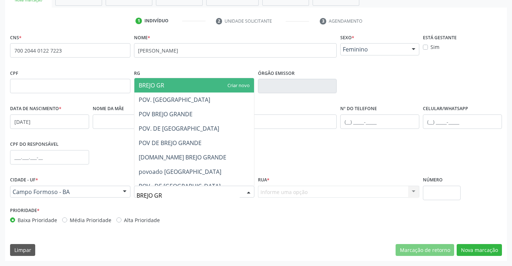
type input "BREJO GRA"
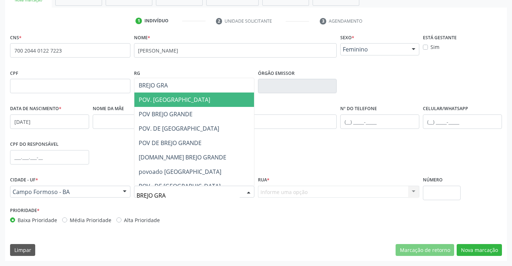
click at [197, 99] on span "POV. BREJO GRANDE" at bounding box center [194, 99] width 120 height 14
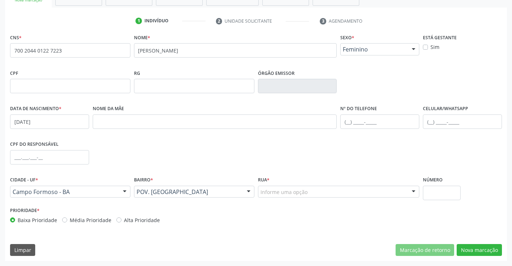
click at [318, 192] on div "Informe uma opção" at bounding box center [339, 191] width 162 height 12
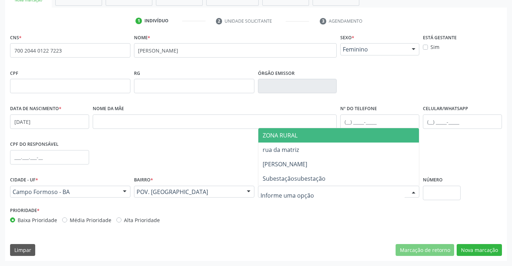
click at [313, 135] on span "ZONA RURAL" at bounding box center [338, 135] width 161 height 14
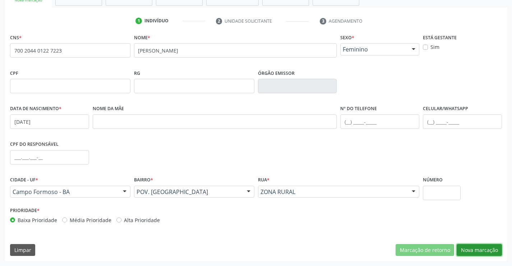
click at [481, 250] on button "Nova marcação" at bounding box center [479, 250] width 45 height 12
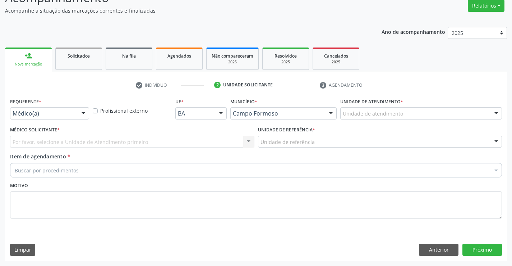
scroll to position [60, 0]
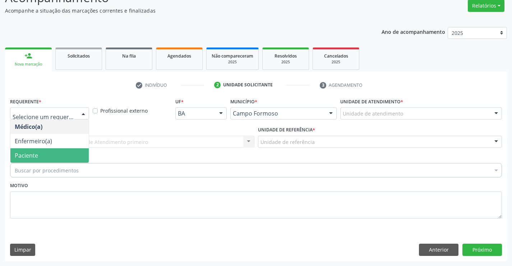
click at [37, 156] on span "Paciente" at bounding box center [26, 155] width 23 height 8
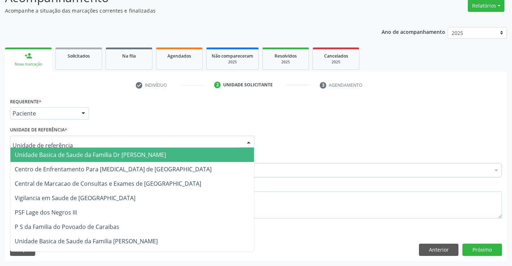
click at [68, 155] on span "Unidade Basica de Saude da Familia Dr [PERSON_NAME]" at bounding box center [90, 155] width 151 height 8
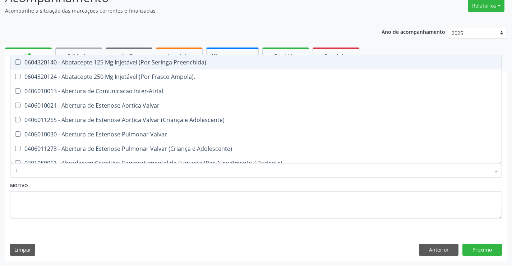
type input "TG"
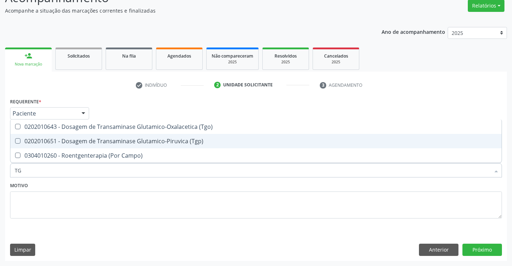
click at [94, 139] on div "0202010651 - Dosagem de Transaminase Glutamico-Piruvica (Tgp)" at bounding box center [256, 141] width 483 height 6
checkbox \(Tgp\) "true"
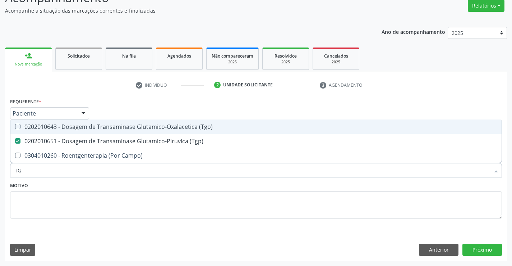
click at [101, 127] on div "0202010643 - Dosagem de Transaminase Glutamico-Oxalacetica (Tgo)" at bounding box center [256, 127] width 483 height 6
checkbox \(Tgo\) "true"
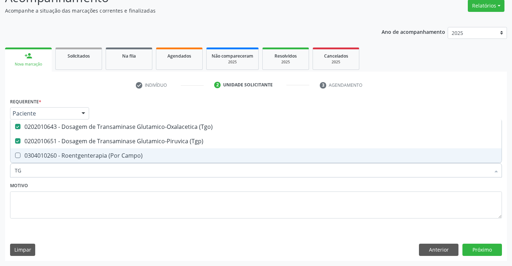
type input "TG"
click at [90, 186] on div "Motivo" at bounding box center [256, 199] width 492 height 38
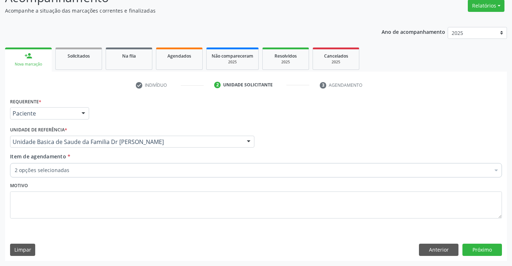
checkbox \(Tgo\) "true"
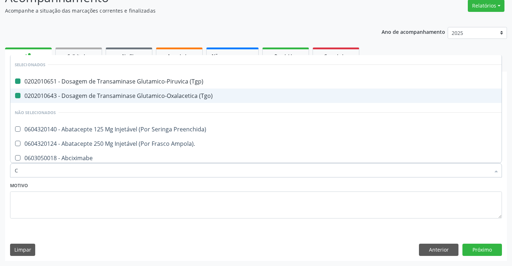
type input "CR"
checkbox \(Tgp\) "false"
checkbox \(Tgo\) "false"
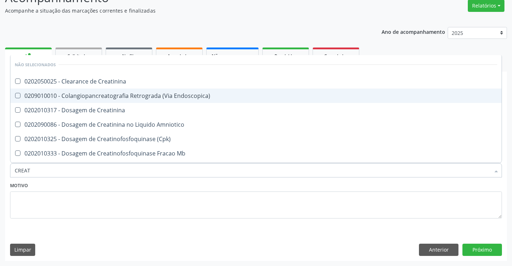
type input "CREATI"
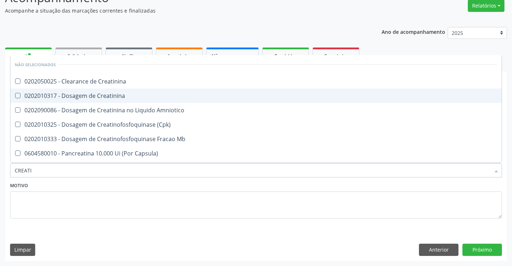
click at [107, 96] on div "0202010317 - Dosagem de Creatinina" at bounding box center [256, 96] width 483 height 6
checkbox Creatinina "true"
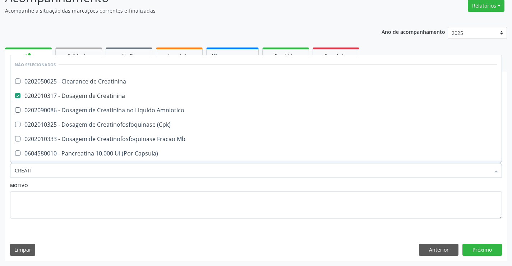
click at [85, 184] on div "Motivo" at bounding box center [256, 199] width 492 height 38
checkbox Creatinina "true"
checkbox Amniotico "true"
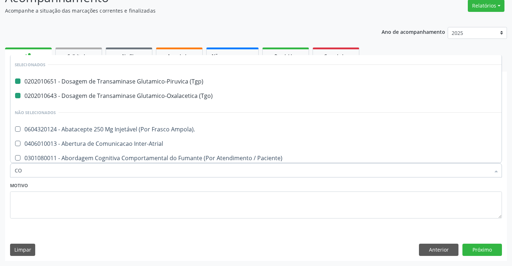
type input "COL"
checkbox \(Tgp\) "false"
checkbox \(Tgo\) "false"
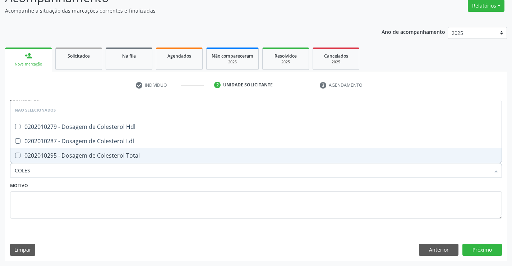
type input "COLEST"
click at [93, 155] on div "0202010295 - Dosagem de Colesterol Total" at bounding box center [256, 155] width 483 height 6
checkbox Total "true"
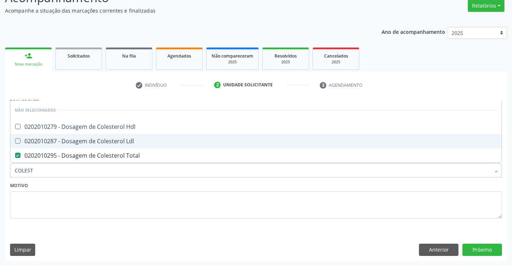
click at [94, 142] on div "0202010287 - Dosagem de Colesterol Ldl" at bounding box center [256, 141] width 483 height 6
checkbox Ldl "true"
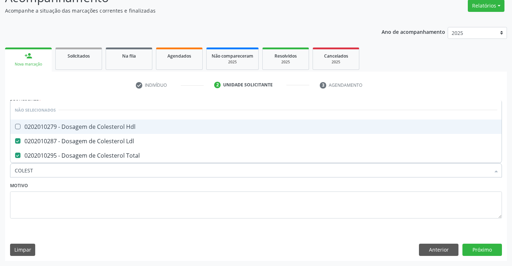
click at [96, 129] on div "0202010279 - Dosagem de Colesterol Hdl" at bounding box center [256, 127] width 483 height 6
checkbox Hdl "true"
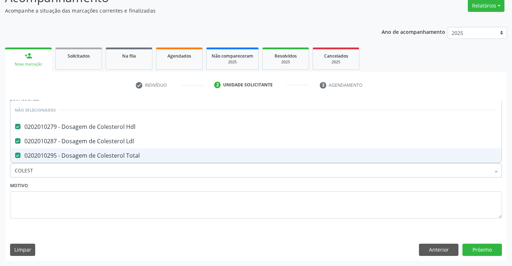
type input "COLEST"
click at [87, 183] on div "Motivo" at bounding box center [256, 199] width 492 height 38
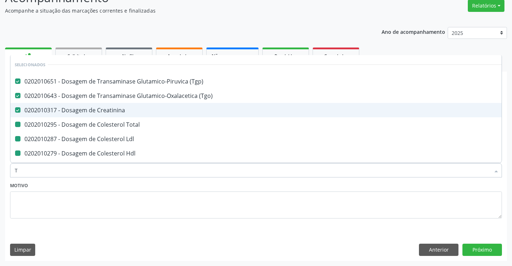
type input "TR"
checkbox Total "false"
checkbox Ldl "false"
checkbox Hdl "false"
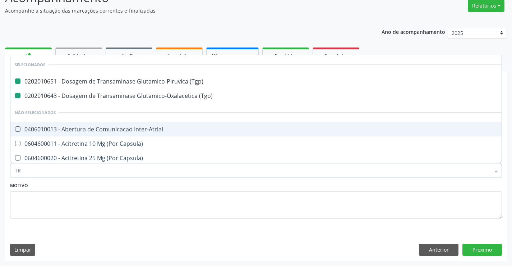
type input "TRI"
checkbox \(Tgp\) "false"
checkbox \(Tgo\) "false"
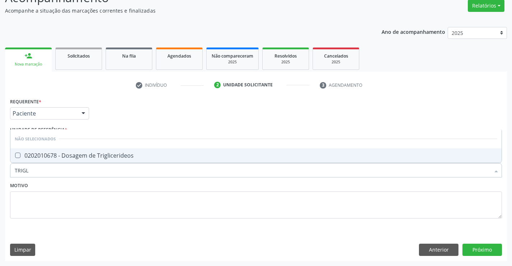
type input "TRIGLI"
click at [93, 154] on div "0202010678 - Dosagem de Triglicerideos" at bounding box center [256, 155] width 483 height 6
checkbox Triglicerideos "true"
click at [88, 184] on div "Motivo" at bounding box center [256, 199] width 492 height 38
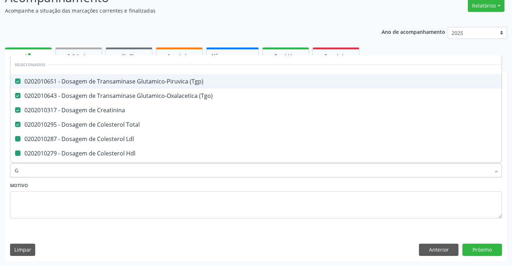
type input "GL"
checkbox Ldl "false"
checkbox Hdl "false"
checkbox Triglicerideos "false"
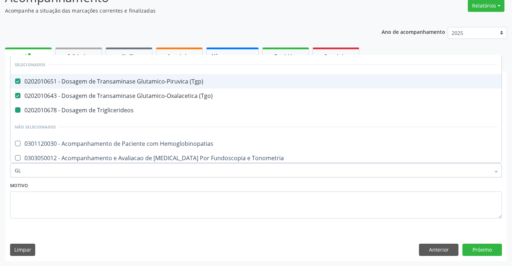
type input "GLI"
checkbox Triglicerideos "false"
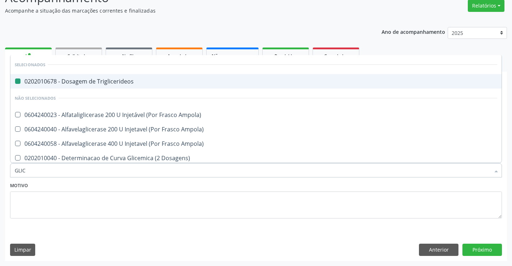
type input "GLICO"
checkbox Triglicerideos "false"
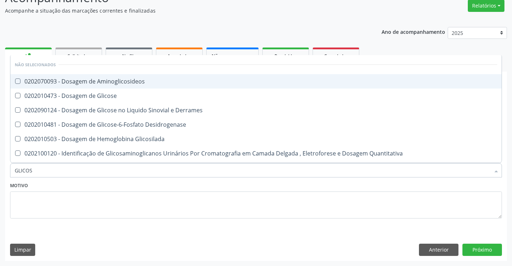
type input "GLICOSE"
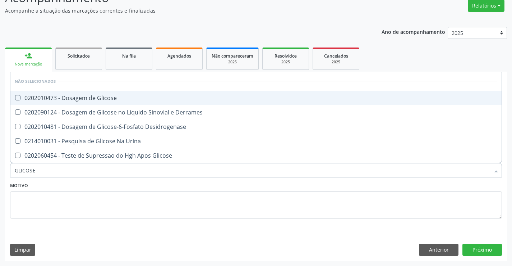
click at [110, 95] on div "0202010473 - Dosagem de Glicose" at bounding box center [256, 98] width 483 height 6
checkbox Glicose "true"
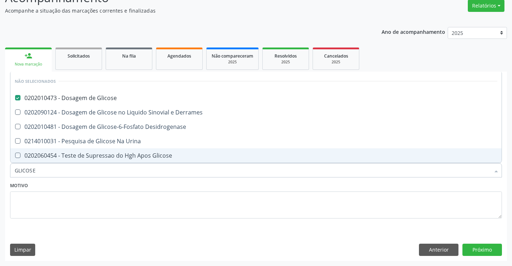
click at [104, 183] on div "Motivo" at bounding box center [256, 199] width 492 height 38
checkbox Desidrogenase "true"
checkbox Glicose "true"
checkbox Urina "true"
checkbox Derrames "true"
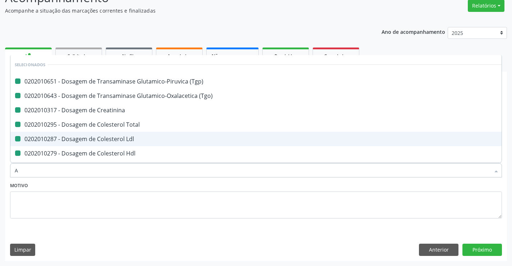
type input "AB"
checkbox \(Tgp\) "false"
checkbox Creatinina "false"
checkbox Ldl "false"
checkbox Total "false"
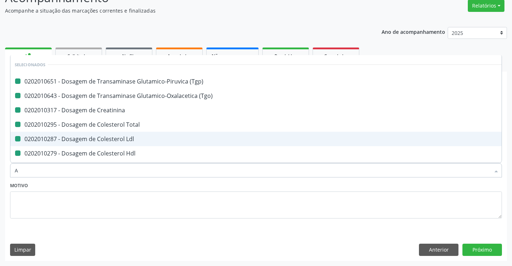
checkbox \(Tgo\) "false"
checkbox Hdl "false"
checkbox Triglicerideos "false"
checkbox Glicose "false"
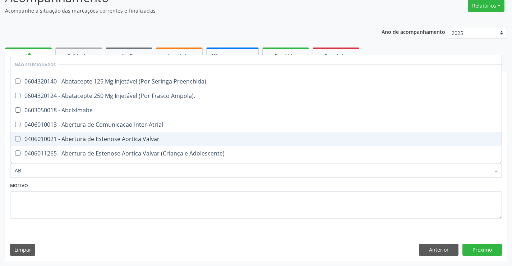
type input "ABO"
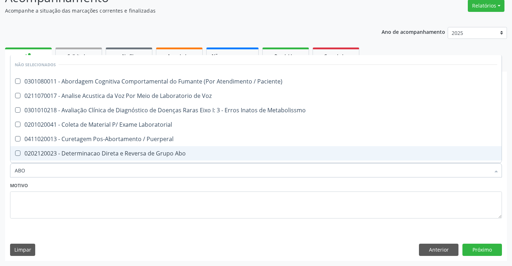
click at [124, 152] on div "0202120023 - Determinacao Direta e Reversa de Grupo Abo" at bounding box center [256, 153] width 483 height 6
checkbox Abo "true"
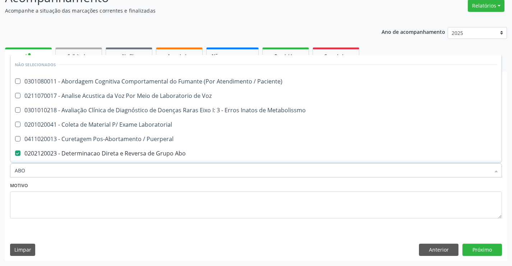
type input "ABO"
click at [112, 184] on div "Motivo" at bounding box center [256, 199] width 492 height 38
checkbox Paciente\) "true"
checkbox Metabolissmo "true"
checkbox Puerperal "true"
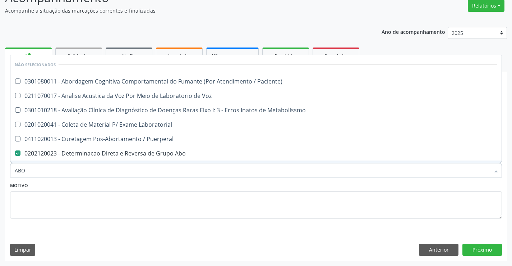
checkbox Laboratorial "true"
checkbox Voz "true"
checkbox Cocaina "true"
checkbox Metabolismo "true"
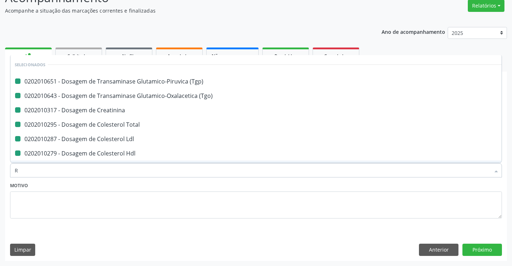
type input "RH"
checkbox \(Tgp\) "false"
checkbox Creatinina "false"
checkbox Ldl "false"
checkbox Total "false"
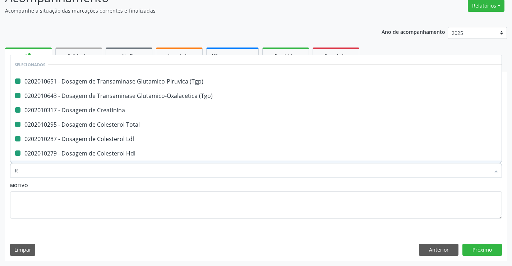
checkbox \(Tgo\) "false"
checkbox Hdl "false"
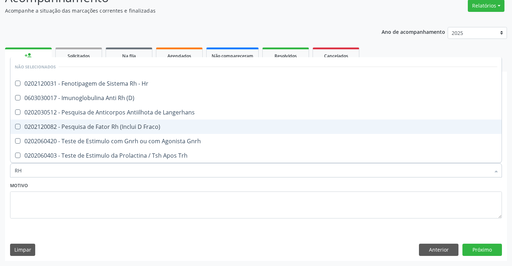
click at [133, 127] on div "0202120082 - Pesquisa de Fator Rh (Inclui D Fraco)" at bounding box center [256, 127] width 483 height 6
checkbox Fraco\) "true"
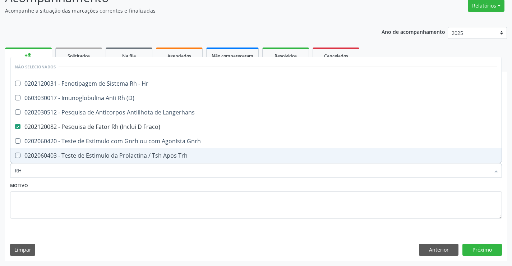
click at [114, 184] on div "Motivo" at bounding box center [256, 199] width 492 height 38
checkbox Hr "true"
checkbox Langerhans "true"
checkbox Gnrh "true"
checkbox \(D\) "true"
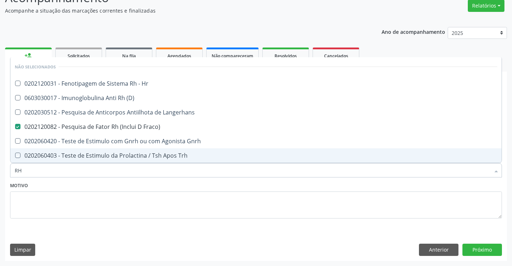
checkbox Trh "true"
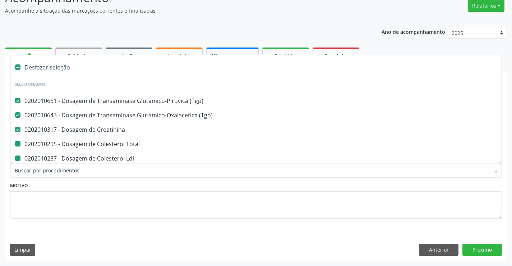
type input "H"
checkbox Ldl "false"
checkbox Total "false"
checkbox Hdl "false"
checkbox Triglicerideos "false"
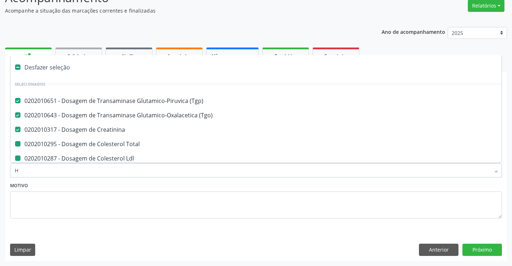
checkbox Glicose "false"
checkbox Abo "false"
checkbox Fraco\) "false"
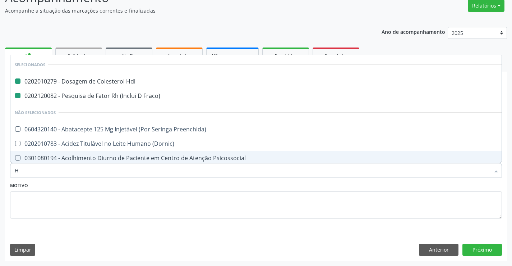
type input "HE"
checkbox Hdl "false"
checkbox Fraco\) "false"
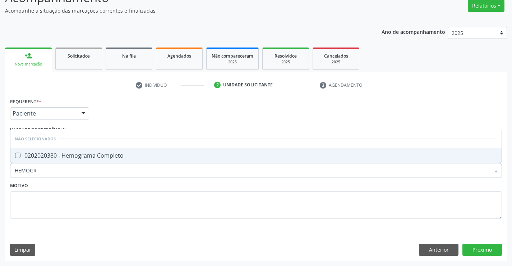
type input "HEMOGRA"
click at [121, 153] on div "0202020380 - Hemograma Completo" at bounding box center [256, 155] width 483 height 6
checkbox Completo "true"
click at [112, 185] on div "Motivo" at bounding box center [256, 199] width 492 height 38
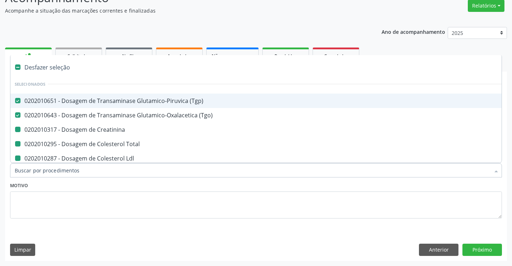
type input "F"
checkbox Creatinina "false"
checkbox Total "false"
checkbox Ldl "false"
checkbox Hdl "false"
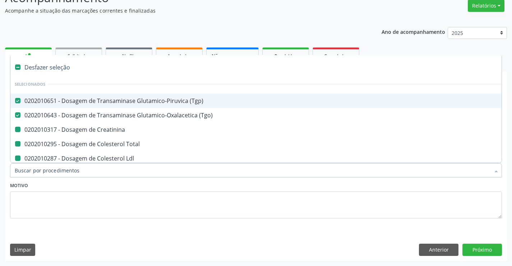
checkbox Triglicerideos "false"
checkbox Glicose "false"
checkbox Abo "false"
checkbox Fraco\) "false"
checkbox Completo "false"
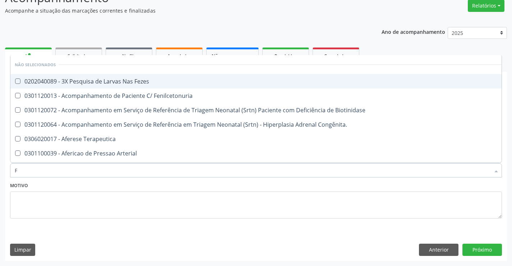
type input "FE"
checkbox Fezes "false"
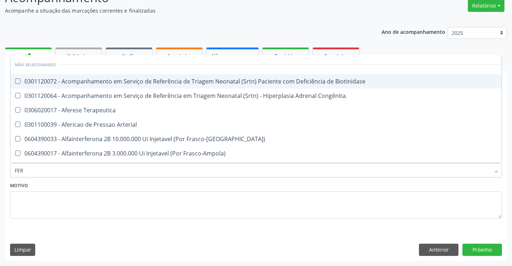
type input "FERR"
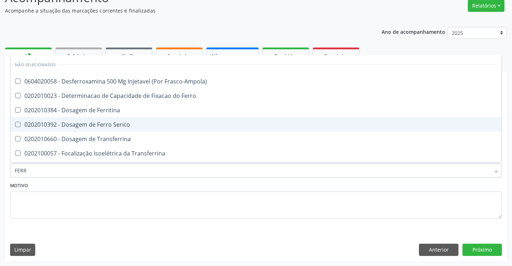
click at [131, 121] on span "0202010392 - Dosagem de Ferro Serico" at bounding box center [255, 124] width 491 height 14
checkbox Serico "true"
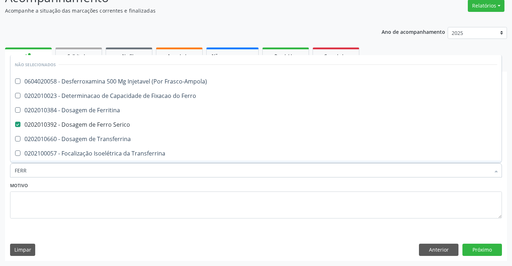
drag, startPoint x: 122, startPoint y: 181, endPoint x: 123, endPoint y: 174, distance: 7.0
click at [122, 181] on div "Motivo" at bounding box center [256, 199] width 492 height 38
checkbox Frasco-Ampola\) "true"
checkbox Ferritina "true"
checkbox Transferrina "true"
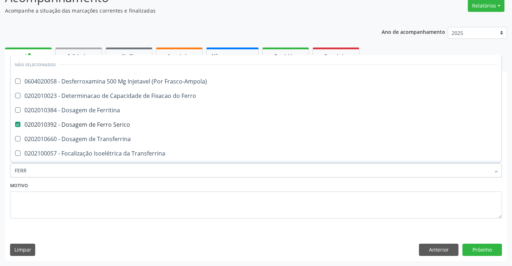
checkbox Transferrina "true"
checkbox Ml\) "true"
checkbox \(Nefroplastia\) "true"
checkbox Ferro "true"
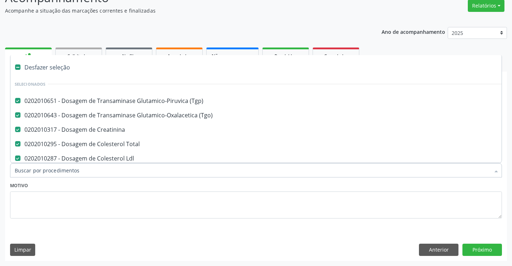
type input "U"
checkbox Hdl "false"
checkbox Triglicerideos "false"
checkbox Glicose "false"
checkbox Abo "false"
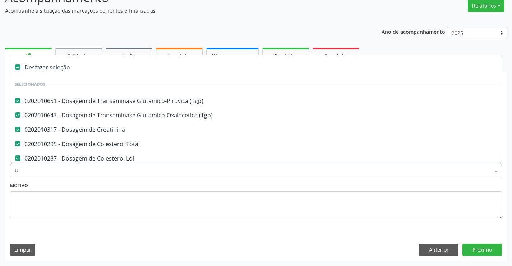
checkbox Fraco\) "false"
checkbox Completo "false"
checkbox Serico "false"
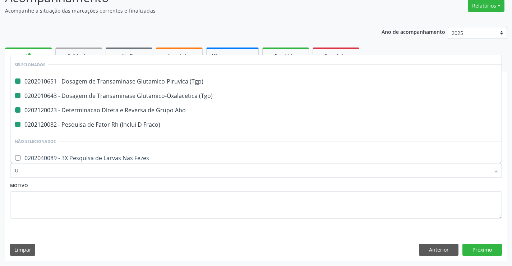
type input "UR"
checkbox \(Tgp\) "false"
checkbox Abo "false"
checkbox Fraco\) "false"
checkbox \(Tgo\) "false"
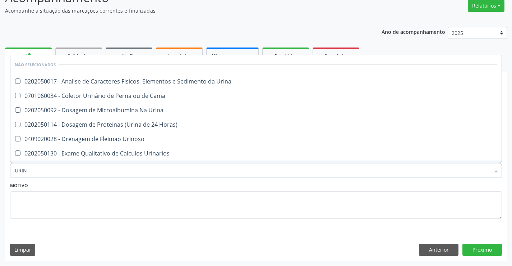
type input "URINA"
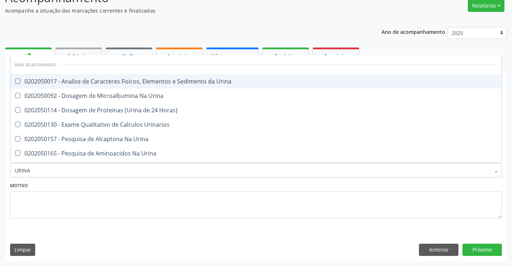
click at [124, 79] on div "0202050017 - Analise de Caracteres Fisicos, Elementos e Sedimento da Urina" at bounding box center [256, 81] width 483 height 6
checkbox Urina "true"
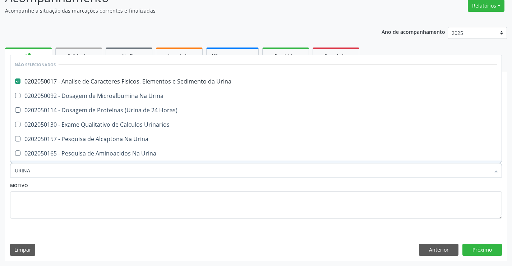
click at [104, 181] on div "Motivo" at bounding box center [256, 199] width 492 height 38
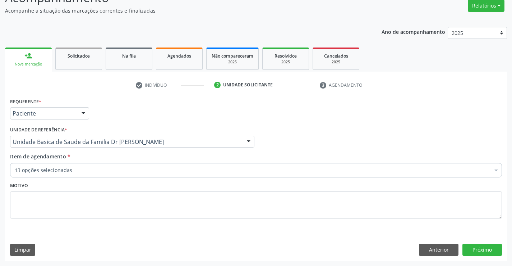
checkbox Creatinina "true"
checkbox Total "true"
checkbox Hdl "true"
checkbox Triglicerideos "true"
checkbox Glicose "true"
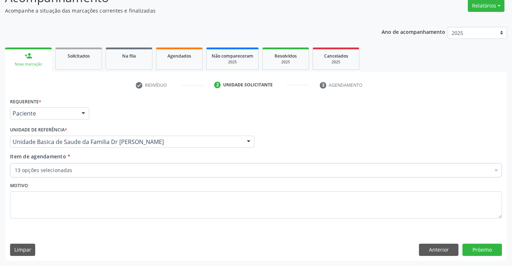
checkbox \(Tgo\) "true"
checkbox Abo "true"
checkbox Fraco\) "true"
checkbox Completo "true"
checkbox Serico "true"
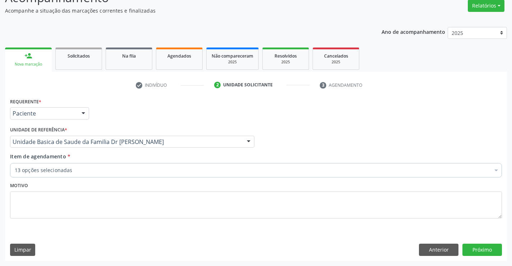
checkbox Urina "true"
checkbox Ldl "true"
click at [106, 174] on div "13 opções selecionadas" at bounding box center [256, 170] width 492 height 14
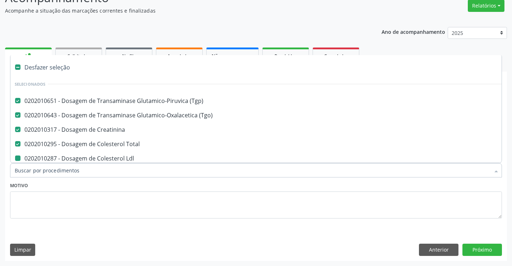
type input "F"
checkbox Hdl "false"
checkbox Triglicerideos "false"
checkbox Glicose "false"
checkbox Abo "false"
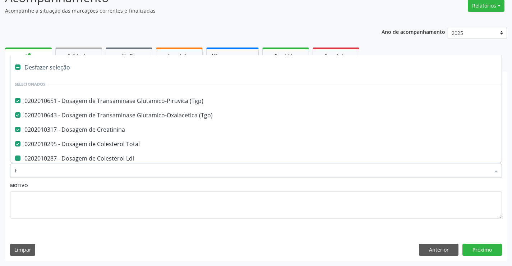
checkbox Fraco\) "false"
checkbox Completo "false"
checkbox Serico "false"
checkbox Urina "false"
checkbox Ldl "false"
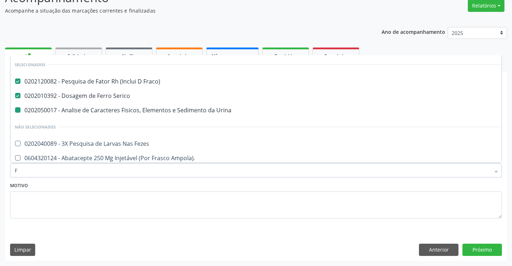
type input "FE"
checkbox Urina "false"
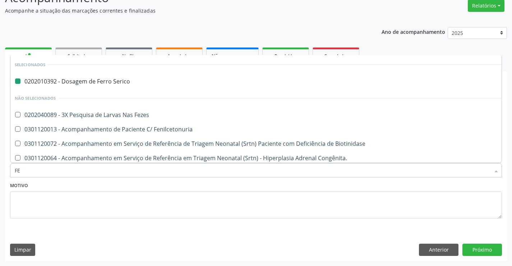
type input "FEZ"
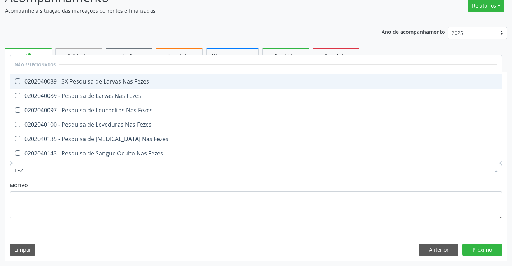
click at [129, 81] on div "0202040089 - 3X Pesquisa de Larvas Nas Fezes" at bounding box center [256, 81] width 483 height 6
checkbox Fezes "true"
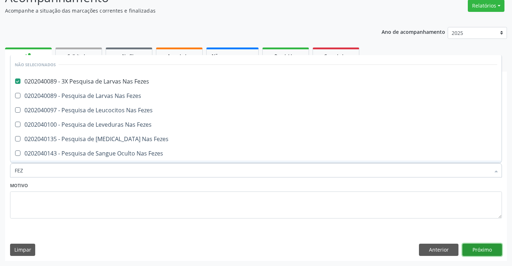
click at [483, 248] on button "Próximo" at bounding box center [483, 249] width 40 height 12
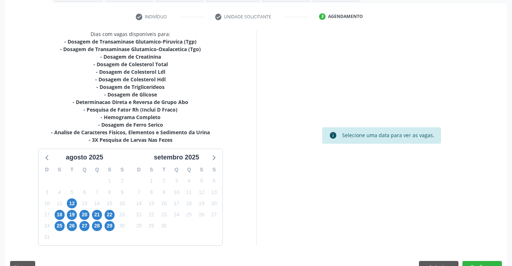
scroll to position [145, 0]
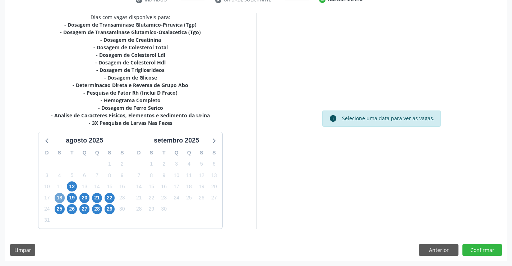
click at [59, 197] on span "18" at bounding box center [60, 198] width 10 height 10
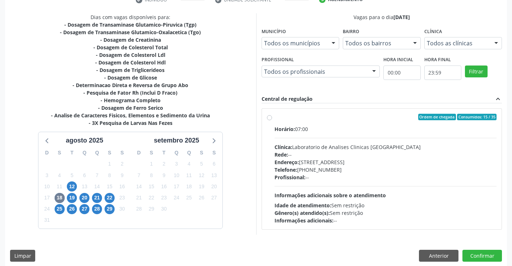
click at [391, 126] on div "Horário: 07:00" at bounding box center [386, 129] width 222 height 8
click at [272, 120] on input "Ordem de chegada Consumidos: 15 / 35 Horário: 07:00 Clínica: Laboratorio de Ana…" at bounding box center [269, 117] width 5 height 6
radio input "true"
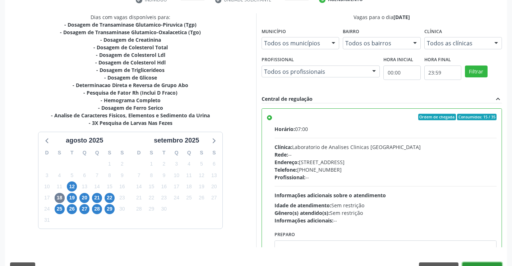
click at [475, 263] on button "Confirmar" at bounding box center [483, 268] width 40 height 12
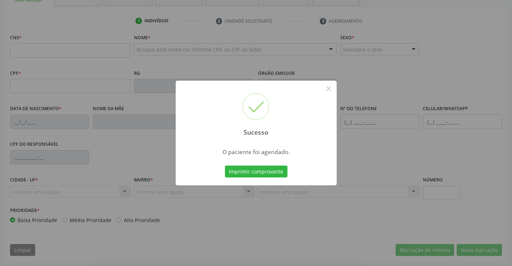
scroll to position [124, 0]
click at [269, 170] on button "Imprimir comprovante" at bounding box center [256, 171] width 63 height 12
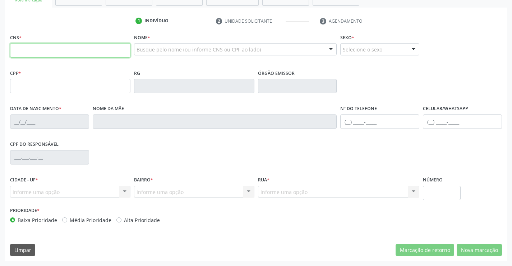
click at [41, 49] on input "text" at bounding box center [70, 50] width 120 height 14
type input "700 2044 5391 6526"
type input "30804888070"
type input "22/06/2020"
type input "(74) 98875-9821"
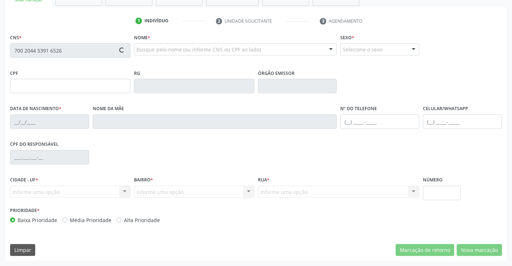
type input "(74) 98875-9821"
type input "120.673.545-74"
type input "SN"
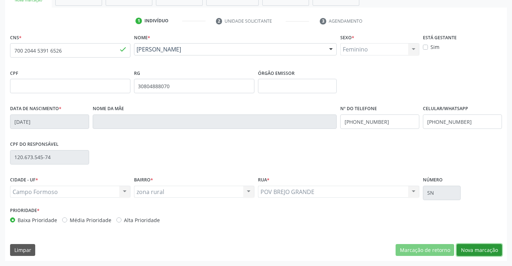
click at [481, 246] on button "Nova marcação" at bounding box center [479, 250] width 45 height 12
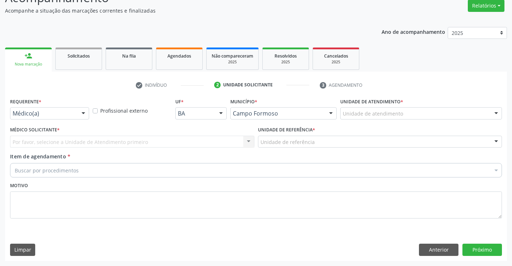
scroll to position [60, 0]
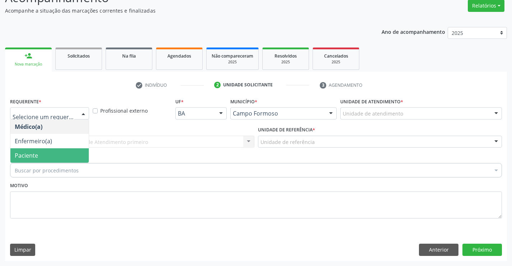
click at [41, 158] on span "Paciente" at bounding box center [49, 155] width 78 height 14
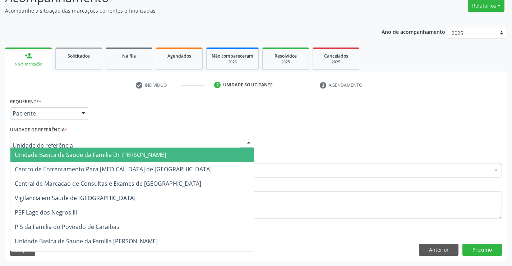
click at [102, 152] on span "Unidade Basica de Saude da Familia Dr [PERSON_NAME]" at bounding box center [90, 155] width 151 height 8
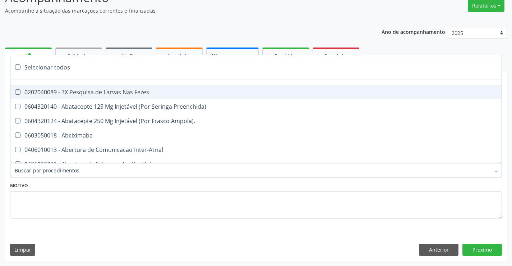
click at [102, 170] on div at bounding box center [256, 170] width 492 height 14
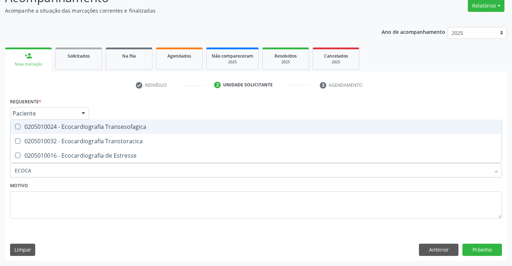
type input "ECOCAR"
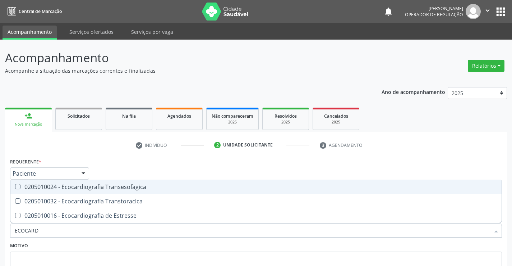
scroll to position [60, 0]
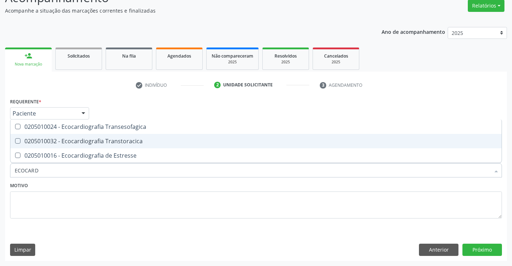
click at [104, 138] on div "0205010032 - Ecocardiografia Transtoracica" at bounding box center [256, 141] width 483 height 6
checkbox Transtoracica "true"
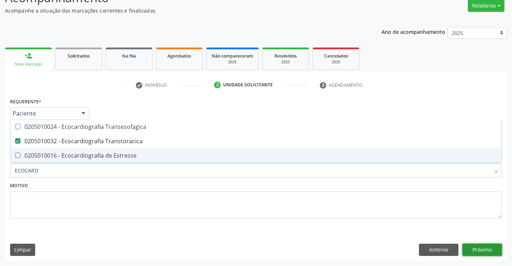
click at [486, 248] on button "Próximo" at bounding box center [483, 249] width 40 height 12
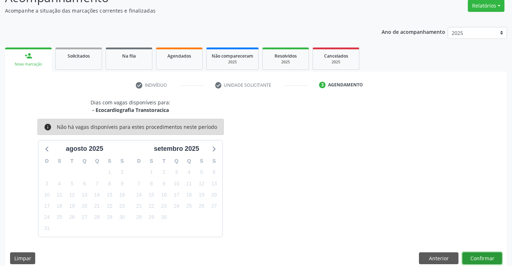
click at [481, 254] on button "Confirmar" at bounding box center [483, 258] width 40 height 12
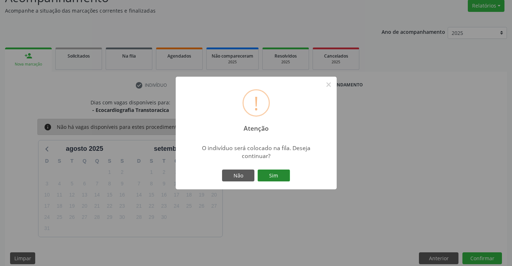
click at [270, 174] on button "Sim" at bounding box center [274, 175] width 32 height 12
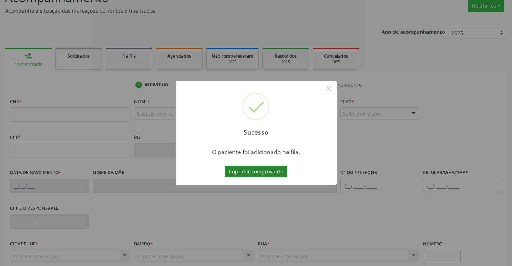
click at [270, 171] on button "Imprimir comprovante" at bounding box center [256, 171] width 63 height 12
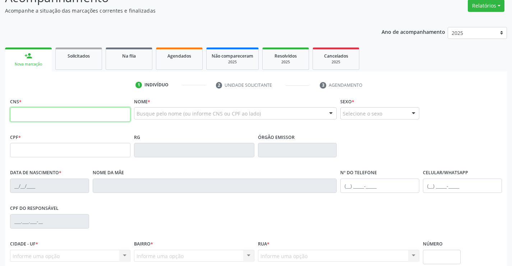
click at [54, 115] on input "text" at bounding box center [70, 114] width 120 height 14
type input "702 7006 7985 2160"
type input "1[DATE]"
type input "(74) 99191-8824"
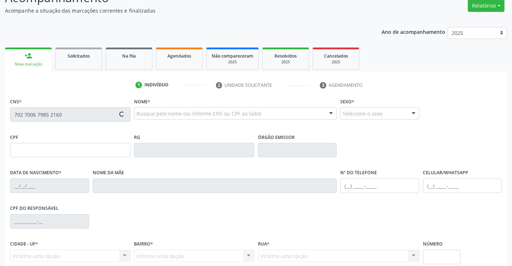
type input "S/N"
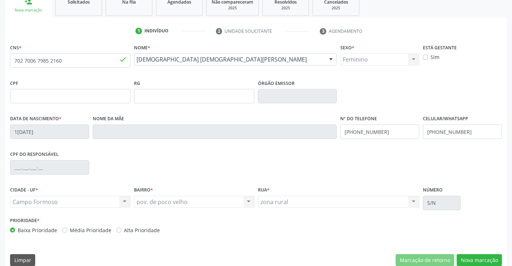
scroll to position [124, 0]
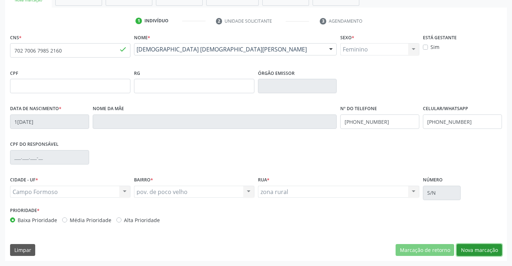
click at [478, 248] on button "Nova marcação" at bounding box center [479, 250] width 45 height 12
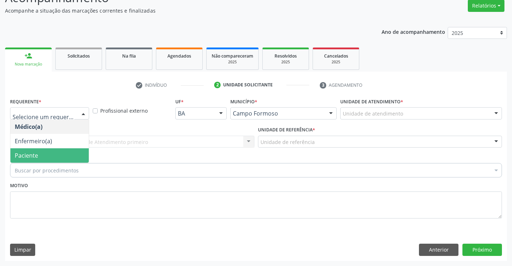
click at [43, 157] on span "Paciente" at bounding box center [49, 155] width 78 height 14
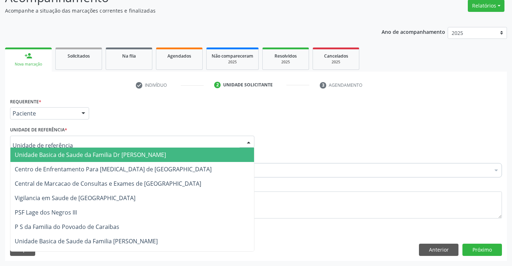
click at [69, 155] on span "Unidade Basica de Saude da Familia Dr [PERSON_NAME]" at bounding box center [90, 155] width 151 height 8
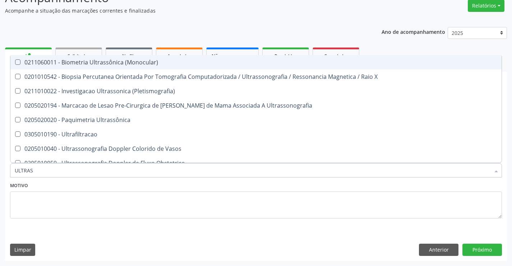
type input "ULTRASS"
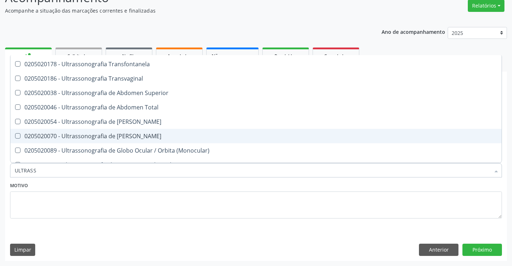
scroll to position [144, 0]
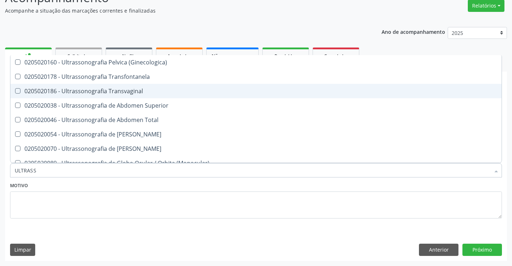
click at [156, 90] on div "0205020186 - Ultrassonografia Transvaginal" at bounding box center [256, 91] width 483 height 6
checkbox Transvaginal "true"
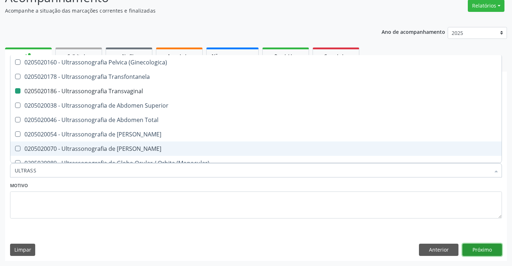
click at [483, 249] on button "Próximo" at bounding box center [483, 249] width 40 height 12
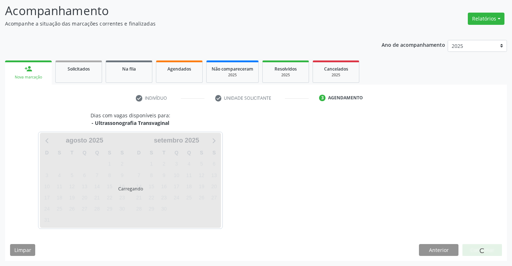
scroll to position [0, 0]
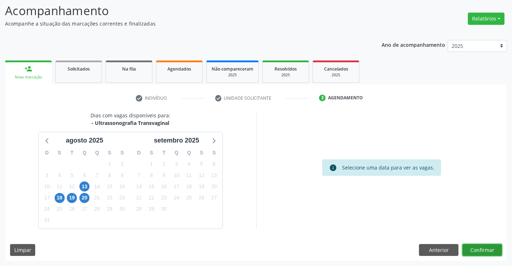
click at [484, 249] on button "Confirmar" at bounding box center [483, 250] width 40 height 12
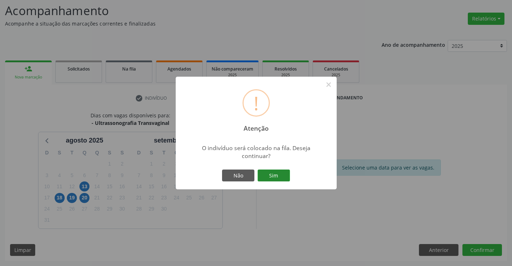
click at [275, 171] on button "Sim" at bounding box center [274, 175] width 32 height 12
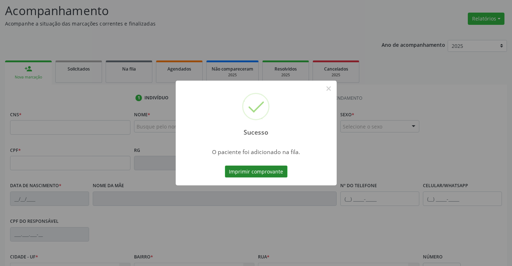
click at [240, 170] on button "Imprimir comprovante" at bounding box center [256, 171] width 63 height 12
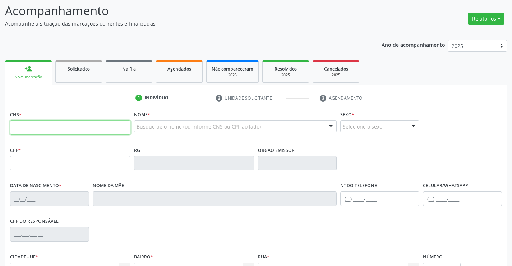
click at [56, 127] on input "text" at bounding box center [70, 127] width 120 height 14
type input "703 0038 3925 8870"
type input "09/03/2021"
type input "Ana Paula Souza Silva"
type input "(74) 99192-0630"
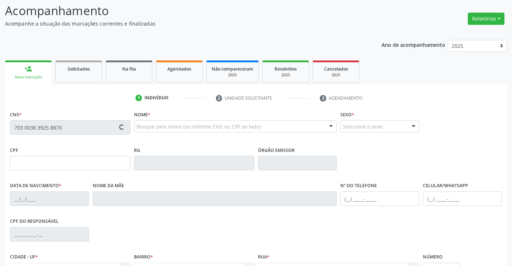
type input "S/N"
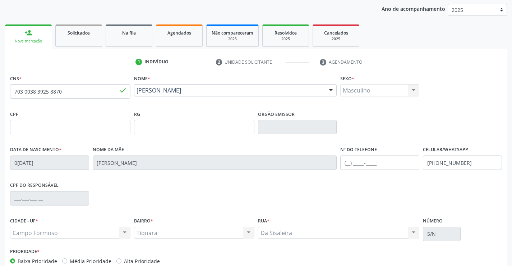
scroll to position [119, 0]
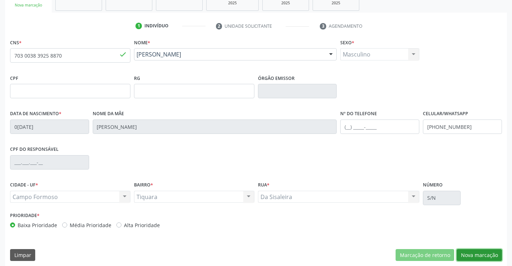
click at [472, 254] on button "Nova marcação" at bounding box center [479, 255] width 45 height 12
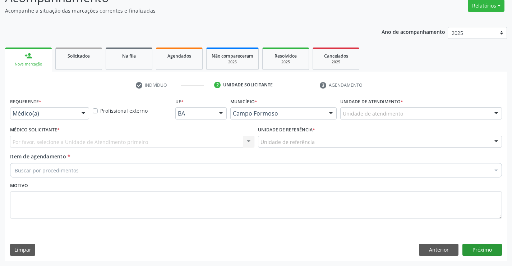
scroll to position [60, 0]
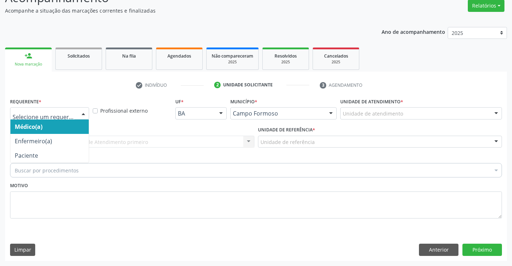
click at [27, 109] on div at bounding box center [49, 113] width 79 height 12
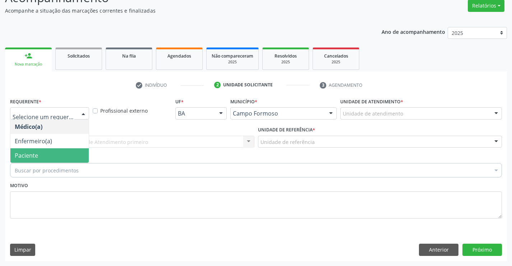
click at [32, 151] on span "Paciente" at bounding box center [26, 155] width 23 height 8
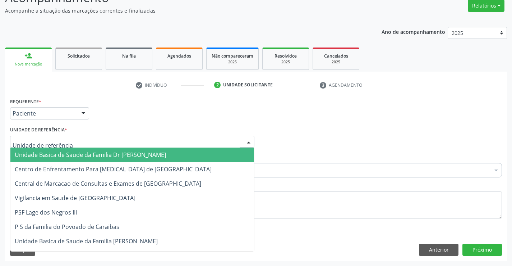
click at [52, 154] on span "Unidade Basica de Saude da Familia Dr [PERSON_NAME]" at bounding box center [90, 155] width 151 height 8
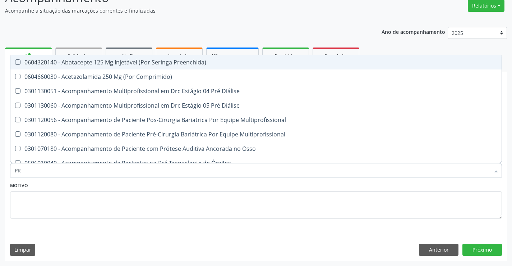
type input "P"
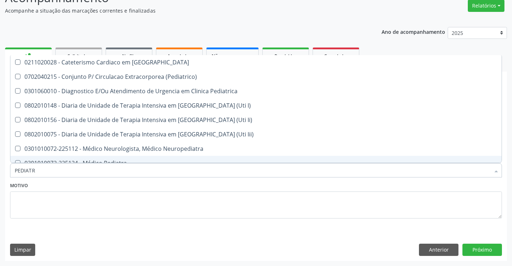
type input "PEDIATRA"
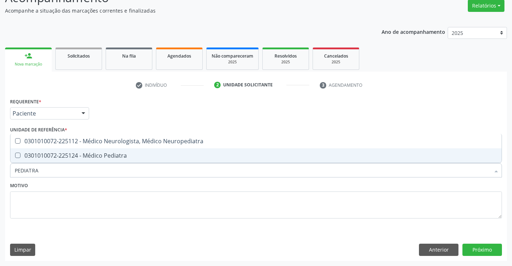
click at [102, 150] on span "0301010072-225124 - Médico Pediatra" at bounding box center [255, 155] width 491 height 14
checkbox Pediatra "true"
click at [481, 249] on button "Próximo" at bounding box center [483, 249] width 40 height 12
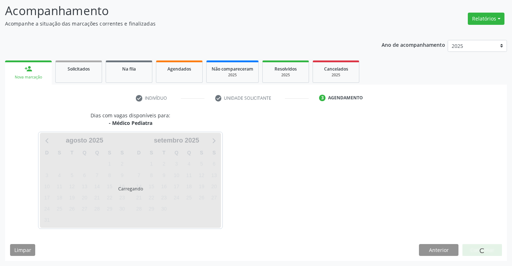
scroll to position [47, 0]
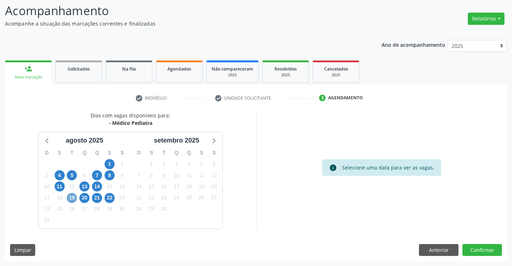
click at [74, 197] on span "19" at bounding box center [72, 198] width 10 height 10
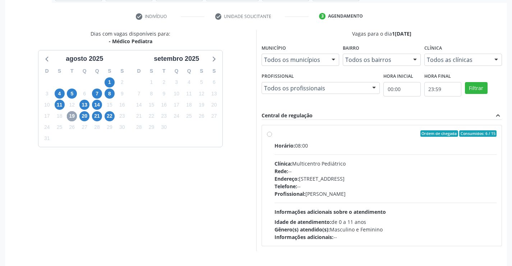
scroll to position [151, 0]
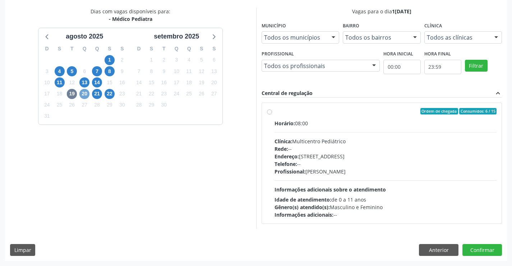
click at [83, 94] on span "20" at bounding box center [84, 94] width 10 height 10
click at [353, 120] on div "Horário: 12:45" at bounding box center [386, 123] width 222 height 8
click at [272, 114] on input "Ordem de chegada Consumidos: 6 / 15 Horário: 12:45 Clínica: Multicentro Pediátr…" at bounding box center [269, 111] width 5 height 6
radio input "true"
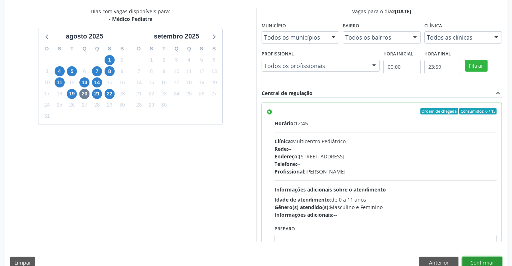
click at [476, 259] on button "Confirmar" at bounding box center [483, 262] width 40 height 12
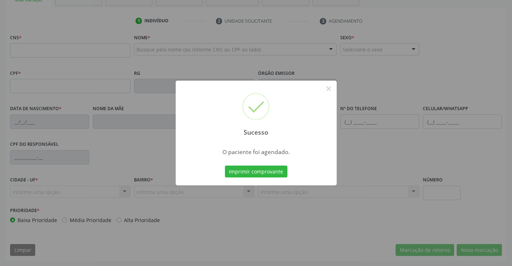
scroll to position [124, 0]
click at [259, 169] on button "Imprimir comprovante" at bounding box center [256, 171] width 63 height 12
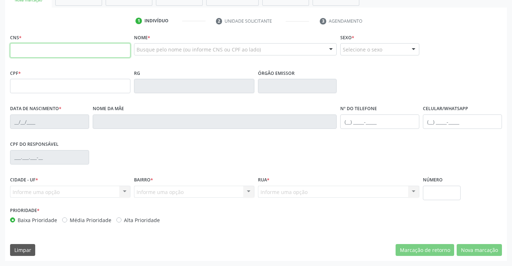
click at [45, 52] on input "text" at bounding box center [70, 50] width 120 height 14
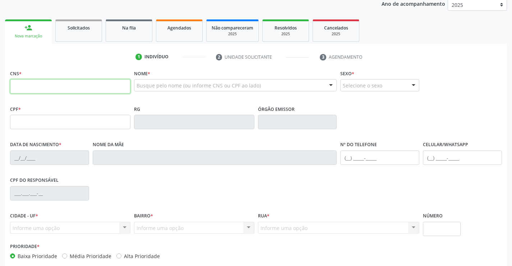
click at [69, 86] on input "text" at bounding box center [70, 86] width 120 height 14
type input "705 0000 2988 9753"
type input "31/03/2012"
type input "(74) 99938-2070"
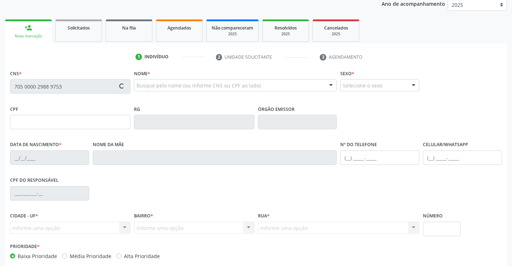
type input "S/N"
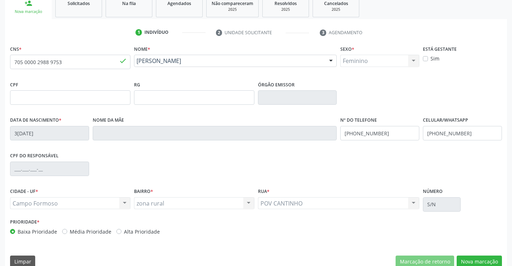
scroll to position [124, 0]
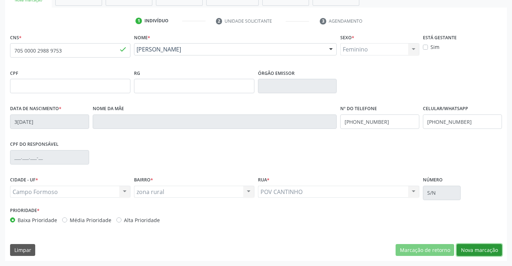
click at [475, 248] on button "Nova marcação" at bounding box center [479, 250] width 45 height 12
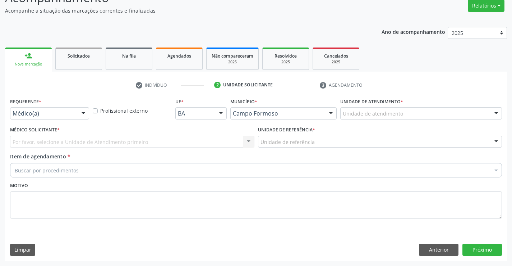
scroll to position [60, 0]
click at [40, 106] on label "Requerente *" at bounding box center [25, 101] width 31 height 11
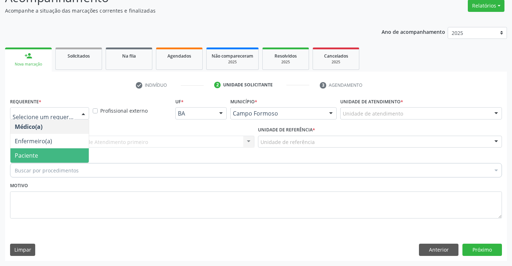
click at [39, 155] on span "Paciente" at bounding box center [49, 155] width 78 height 14
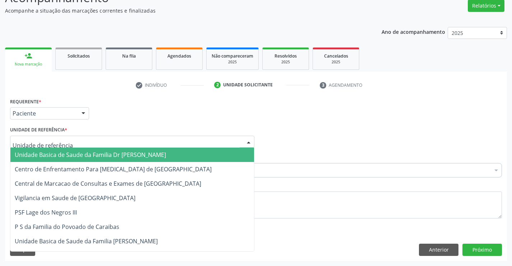
click at [74, 155] on span "Unidade Basica de Saude da Familia Dr [PERSON_NAME]" at bounding box center [90, 155] width 151 height 8
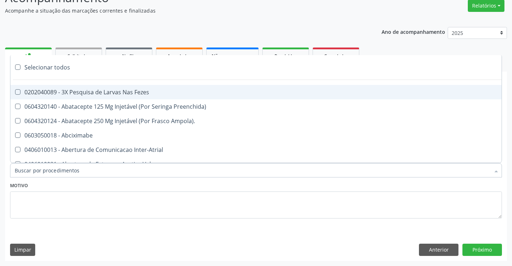
type input "E"
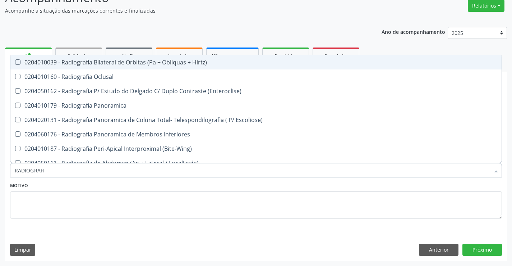
type input "RADIOGRAFIA"
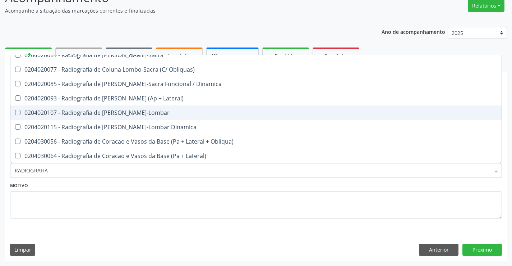
scroll to position [359, 0]
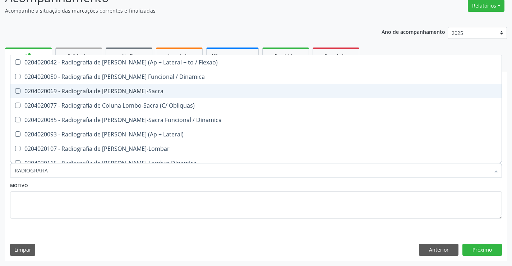
click at [159, 92] on div "0204020069 - Radiografia de [PERSON_NAME]-Sacra" at bounding box center [256, 91] width 483 height 6
checkbox Lombo-Sacra "true"
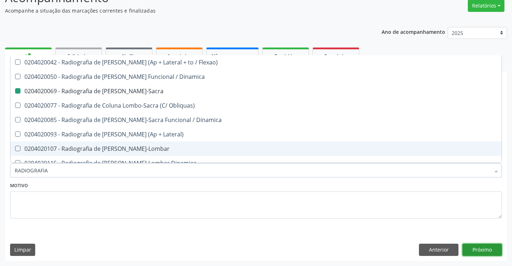
click at [486, 249] on button "Próximo" at bounding box center [483, 249] width 40 height 12
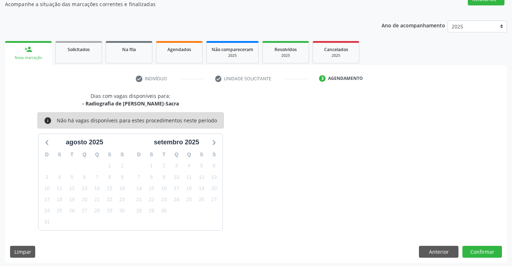
scroll to position [68, 0]
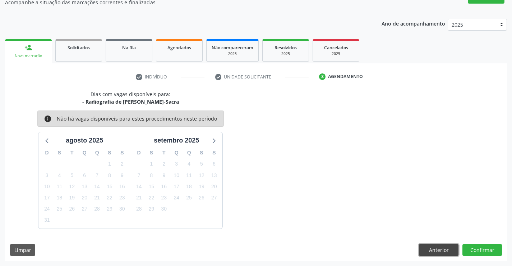
click at [442, 247] on button "Anterior" at bounding box center [439, 250] width 40 height 12
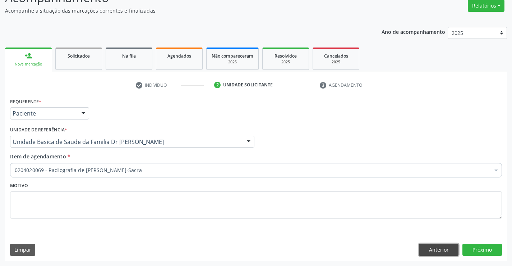
click at [437, 250] on button "Anterior" at bounding box center [439, 249] width 40 height 12
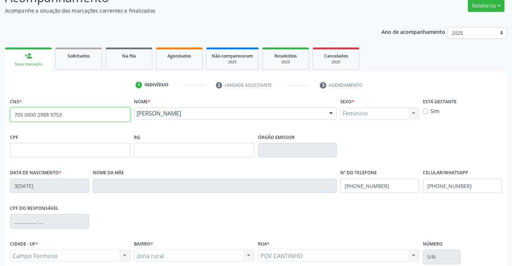
drag, startPoint x: 78, startPoint y: 114, endPoint x: 0, endPoint y: 113, distance: 78.4
click at [0, 113] on div "Acompanhamento Acompanhe a situação das marcações correntes e finalizadas Relat…" at bounding box center [256, 155] width 512 height 350
